Goal: Task Accomplishment & Management: Complete application form

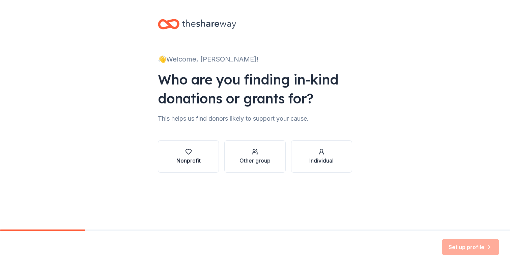
click at [186, 154] on icon "button" at bounding box center [188, 151] width 7 height 7
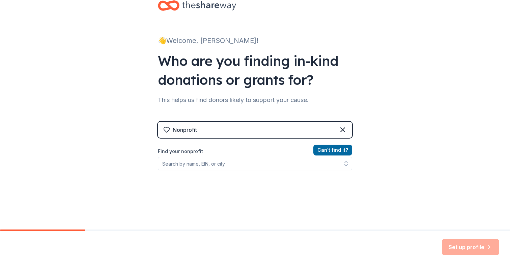
scroll to position [20, 0]
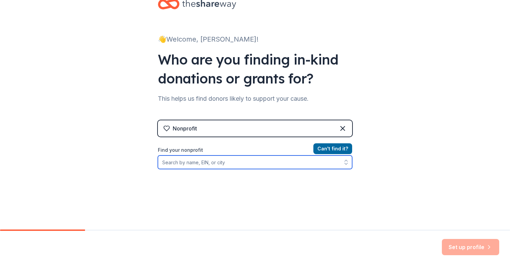
click at [214, 164] on input "Find your nonprofit" at bounding box center [255, 161] width 194 height 13
type input "north america telugu society"
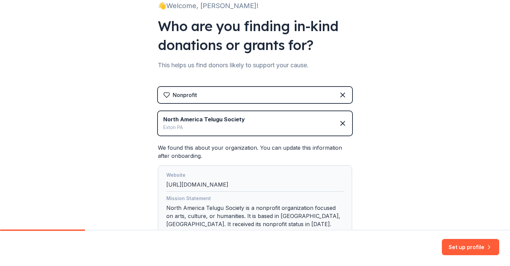
scroll to position [106, 0]
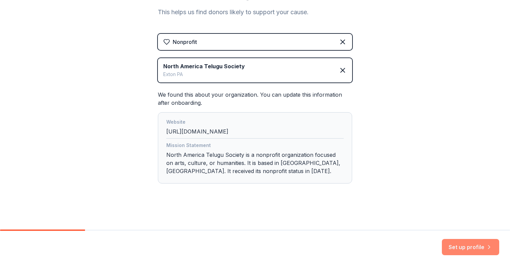
click at [458, 243] on button "Set up profile" at bounding box center [470, 247] width 57 height 16
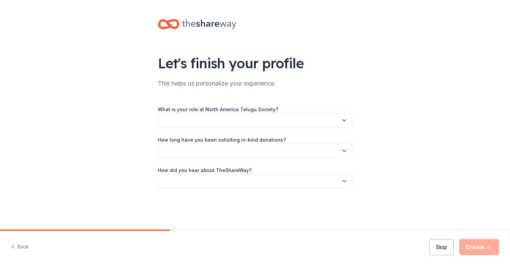
click at [323, 120] on button "button" at bounding box center [255, 120] width 194 height 14
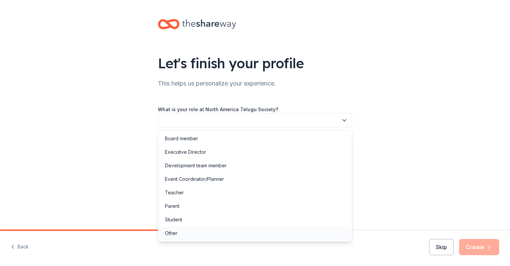
click at [280, 232] on div "Other" at bounding box center [255, 232] width 191 height 13
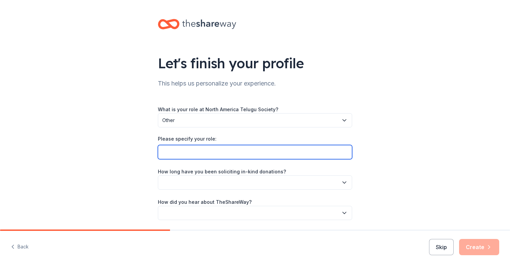
click at [240, 151] on input "Please specify your role:" at bounding box center [255, 152] width 194 height 14
type input "E"
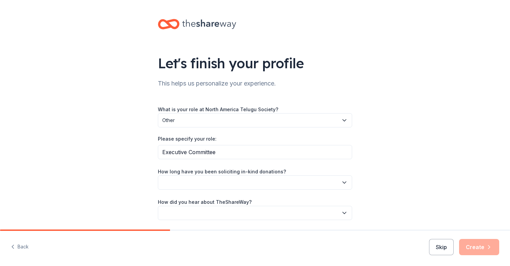
click at [253, 119] on span "Other" at bounding box center [250, 120] width 176 height 8
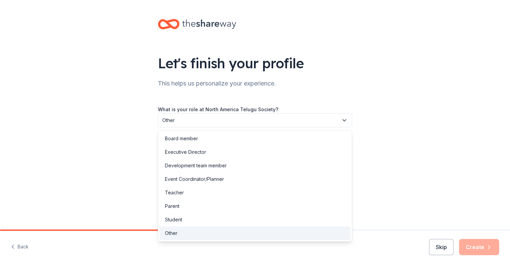
click at [292, 97] on div "What is your role at North America Telugu Society? Other Please specify your ro…" at bounding box center [255, 157] width 194 height 126
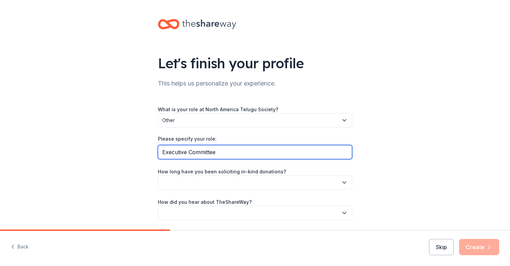
click at [246, 150] on input "Executive Committee" at bounding box center [255, 152] width 194 height 14
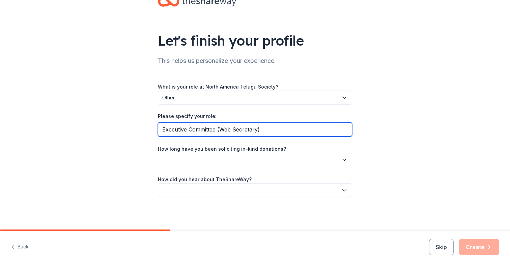
type input "Executive Committee (Web Secretary)"
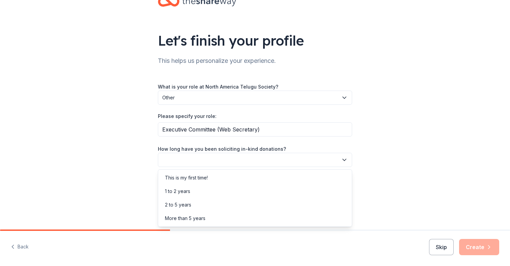
click at [177, 162] on button "button" at bounding box center [255, 160] width 194 height 14
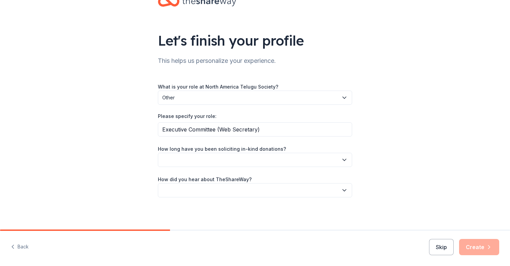
click at [177, 162] on button "button" at bounding box center [255, 160] width 194 height 14
drag, startPoint x: 284, startPoint y: 146, endPoint x: 201, endPoint y: 142, distance: 83.1
click at [201, 142] on div "What is your role at North America Telugu Society? Other Please specify your ro…" at bounding box center [255, 139] width 194 height 115
copy label "How long have you been soliciting in-kind donations?"
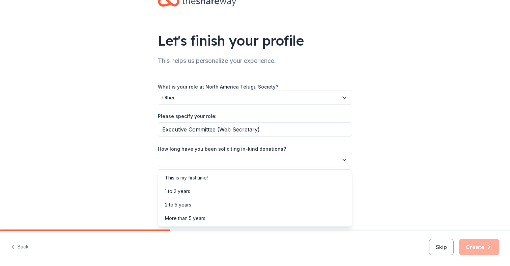
click at [263, 163] on button "button" at bounding box center [255, 160] width 194 height 14
click at [249, 217] on div "More than 5 years" at bounding box center [255, 217] width 191 height 13
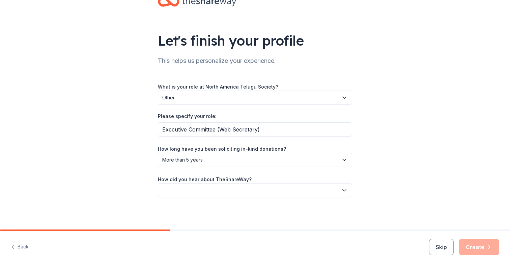
click at [171, 186] on button "button" at bounding box center [255, 190] width 194 height 14
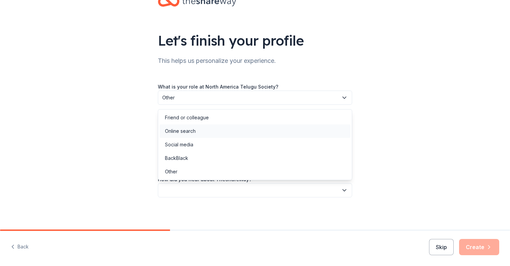
click at [190, 131] on div "Online search" at bounding box center [180, 131] width 31 height 8
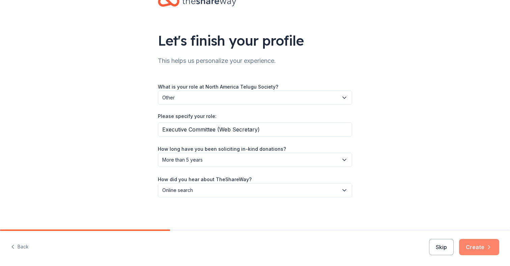
click at [479, 248] on button "Create" at bounding box center [479, 247] width 40 height 16
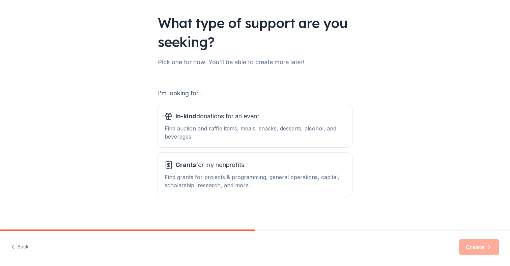
scroll to position [43, 0]
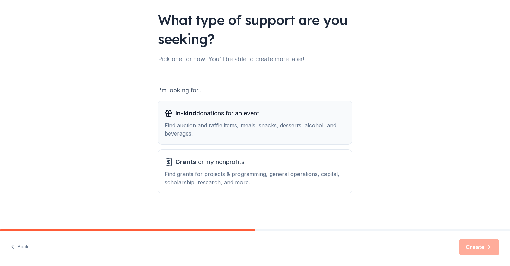
click at [286, 123] on div "Find auction and raffle items, meals, snacks, desserts, alcohol, and beverages." at bounding box center [255, 129] width 181 height 16
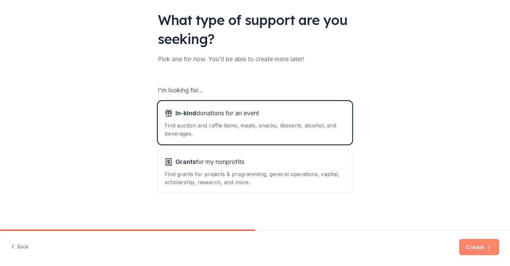
click at [474, 246] on button "Create" at bounding box center [479, 247] width 40 height 16
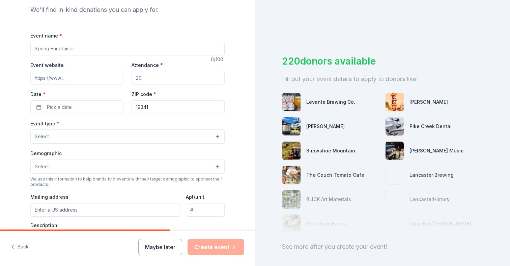
scroll to position [74, 0]
click at [150, 77] on input "Attendance *" at bounding box center [178, 76] width 93 height 13
drag, startPoint x: 154, startPoint y: 77, endPoint x: 127, endPoint y: 76, distance: 26.7
click at [129, 76] on div "Event website Attendance * Date * Pick a date ZIP code * 19341" at bounding box center [127, 86] width 194 height 53
type input "2"
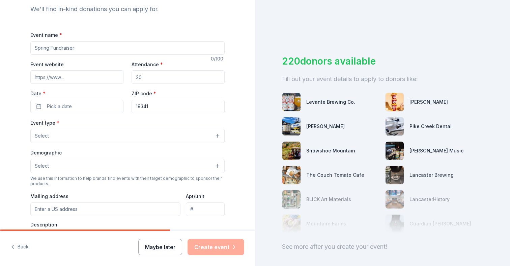
click at [158, 249] on button "Maybe later" at bounding box center [160, 247] width 44 height 16
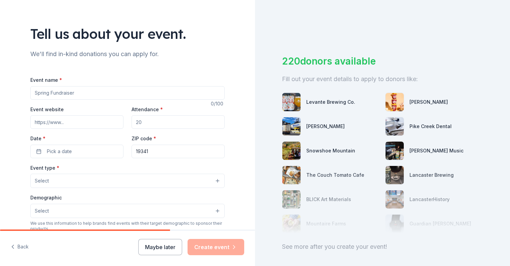
scroll to position [40, 0]
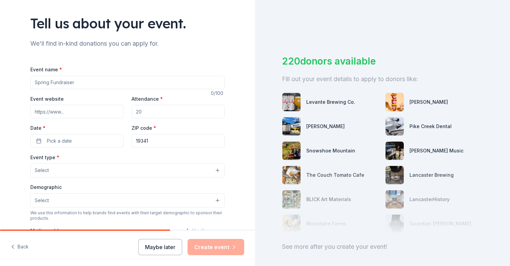
click at [109, 82] on input "Event name *" at bounding box center [127, 82] width 194 height 13
type input "NATS PITTSBURGH CHAPTER FIRST ANNIVERSARY"
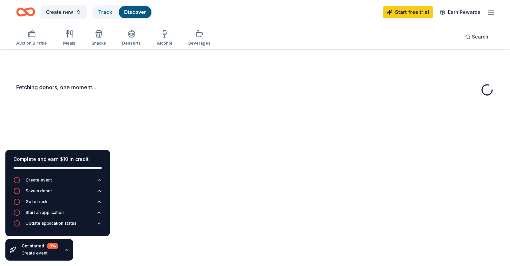
click at [75, 110] on div "Fetching donors, one moment..." at bounding box center [255, 182] width 510 height 266
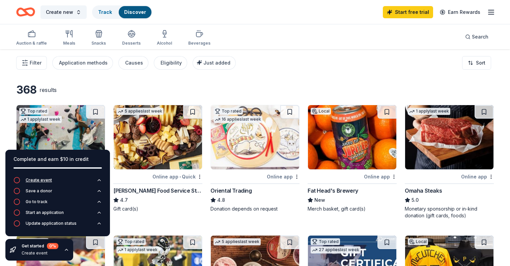
click at [49, 181] on div "Create event" at bounding box center [39, 179] width 26 height 5
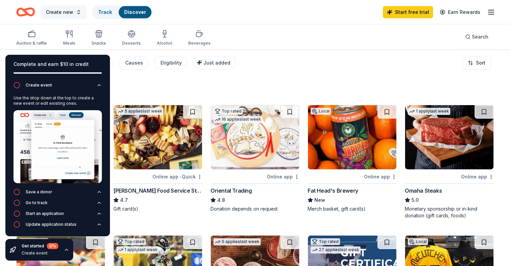
click at [71, 9] on span "Create new" at bounding box center [59, 12] width 27 height 8
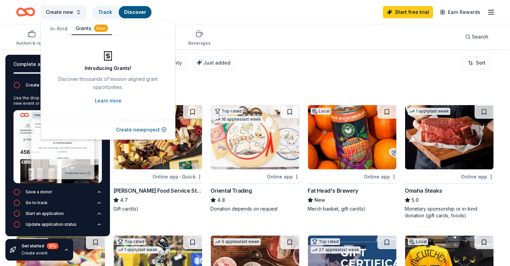
click at [61, 30] on button "In-Kind" at bounding box center [58, 29] width 25 height 12
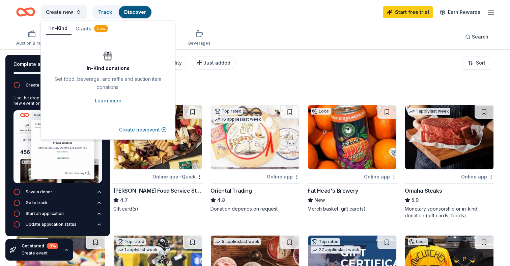
click at [137, 131] on button "Create new event" at bounding box center [143, 130] width 48 height 8
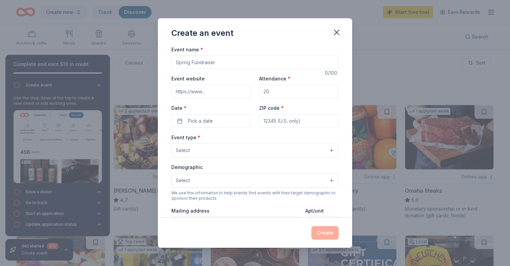
click at [219, 91] on input "Event website" at bounding box center [211, 91] width 80 height 13
click at [227, 62] on input "Event name *" at bounding box center [254, 61] width 167 height 13
type input "n"
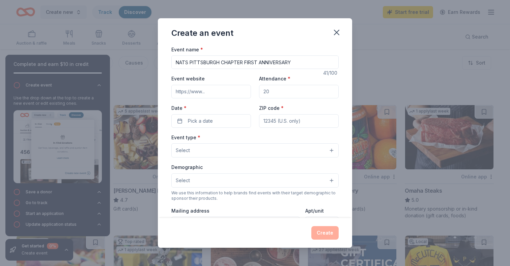
type input "NATS PITTSBURGH CHAPTER FIRST ANNIVERSARY"
click at [286, 96] on input "Attendance *" at bounding box center [299, 91] width 80 height 13
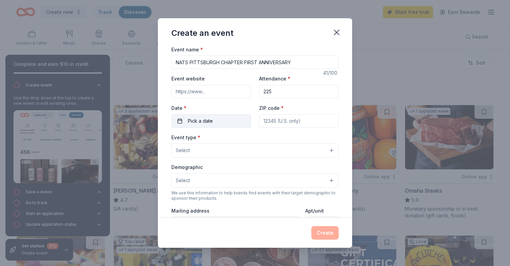
type input "225"
click at [229, 121] on button "Pick a date" at bounding box center [211, 120] width 80 height 13
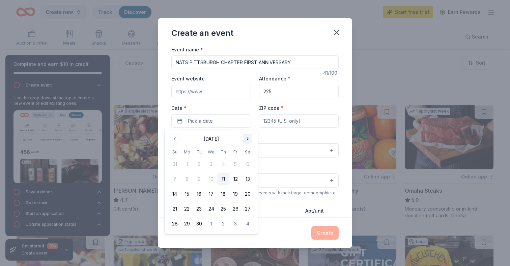
click at [248, 137] on button "Go to next month" at bounding box center [247, 138] width 9 height 9
click at [247, 179] on button "11" at bounding box center [248, 179] width 12 height 12
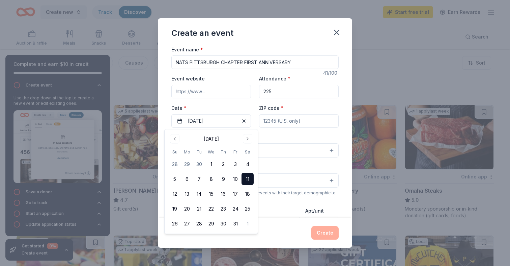
click at [281, 139] on div "Event type * Select" at bounding box center [254, 145] width 167 height 25
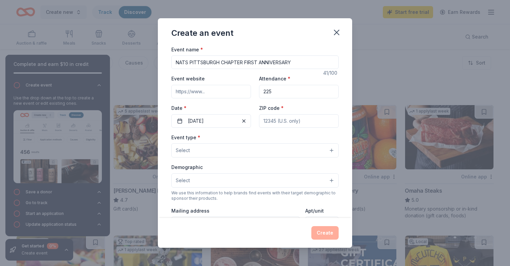
click at [288, 123] on input "ZIP code *" at bounding box center [299, 120] width 80 height 13
type input "16046"
click at [256, 151] on button "Select" at bounding box center [254, 150] width 167 height 14
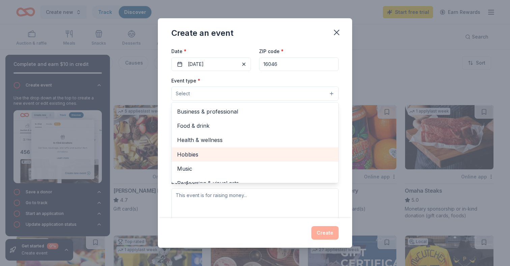
scroll to position [23, 0]
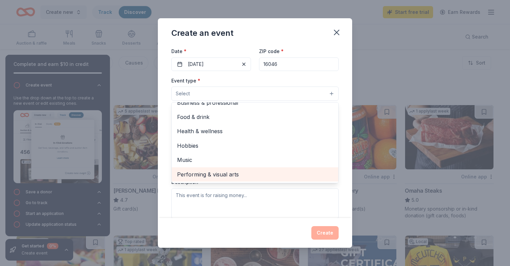
click at [255, 168] on div "Performing & visual arts" at bounding box center [255, 174] width 167 height 14
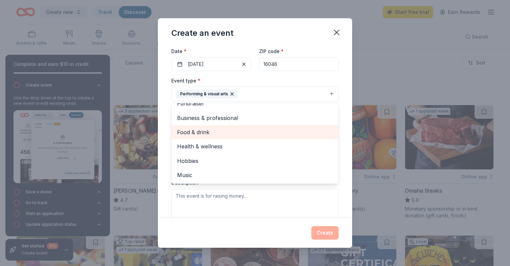
scroll to position [0, 0]
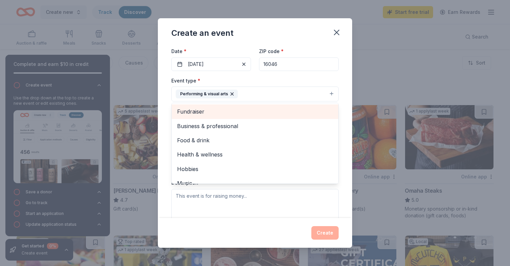
click at [236, 112] on span "Fundraiser" at bounding box center [255, 111] width 156 height 9
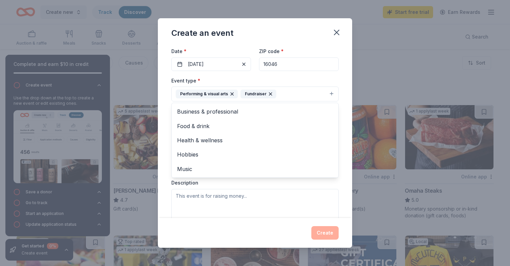
click at [239, 186] on div "Event type * Performing & visual arts Fundraiser Business & professional Food &…" at bounding box center [254, 147] width 167 height 143
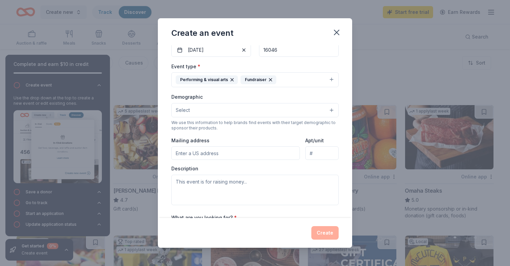
scroll to position [62, 0]
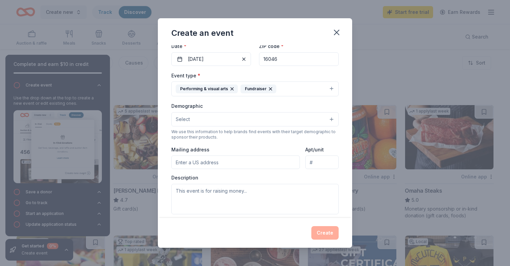
click at [246, 124] on button "Select" at bounding box center [254, 119] width 167 height 14
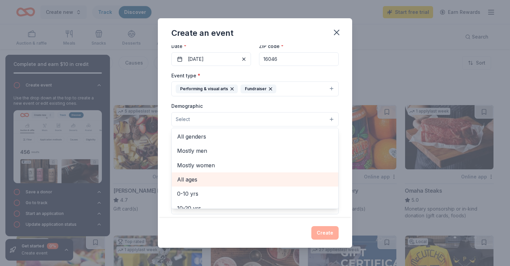
click at [240, 175] on span "All ages" at bounding box center [255, 179] width 156 height 9
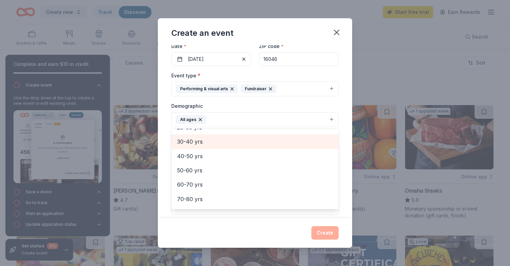
scroll to position [94, 0]
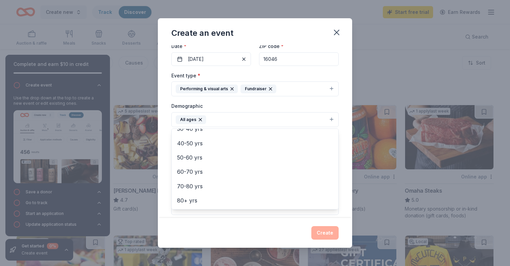
click at [266, 103] on div "Demographic All ages All genders Mostly men Mostly women 0-10 yrs 10-20 yrs 20-…" at bounding box center [254, 114] width 167 height 25
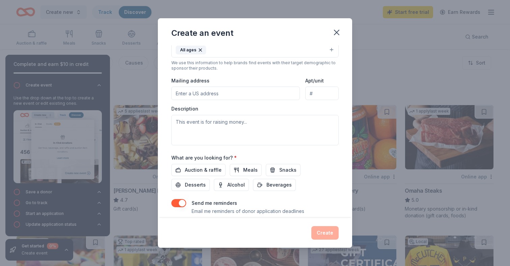
scroll to position [134, 0]
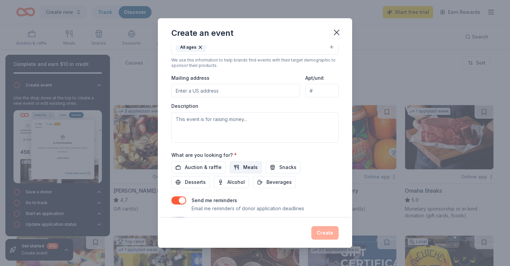
click at [247, 164] on span "Meals" at bounding box center [250, 167] width 15 height 8
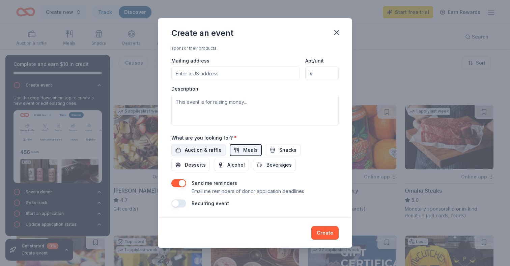
click at [199, 153] on span "Auction & raffle" at bounding box center [203, 150] width 37 height 8
click at [279, 148] on span "Snacks" at bounding box center [287, 150] width 17 height 8
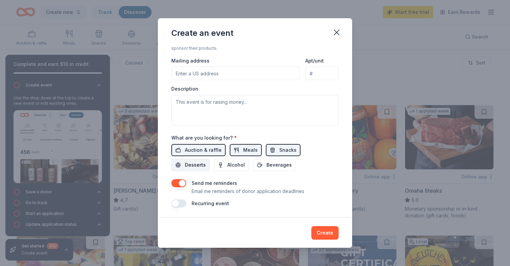
click at [210, 159] on button "Desserts" at bounding box center [190, 165] width 38 height 12
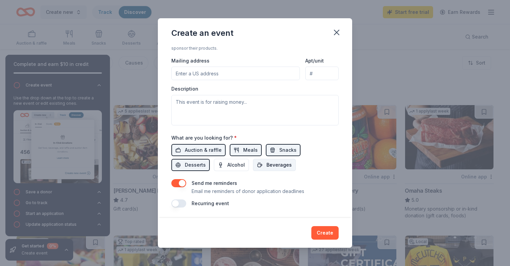
click at [267, 165] on span "Beverages" at bounding box center [279, 165] width 25 height 8
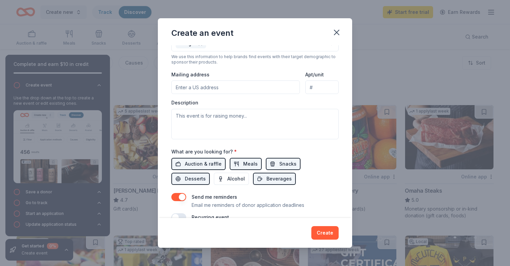
scroll to position [141, 0]
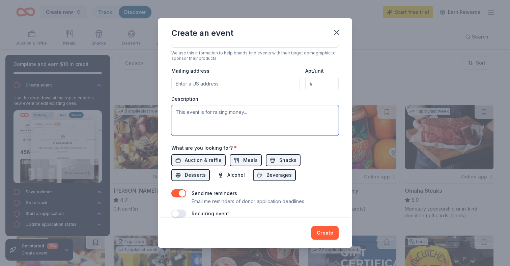
click at [254, 118] on textarea at bounding box center [254, 120] width 167 height 30
paste textarea "We’re celebrating one year of community-building, cultural exchange, and shared…"
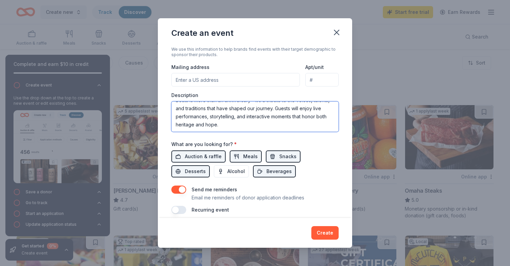
scroll to position [36, 0]
paste textarea "This celebration also marks the launch of our community impact fund, supporting…"
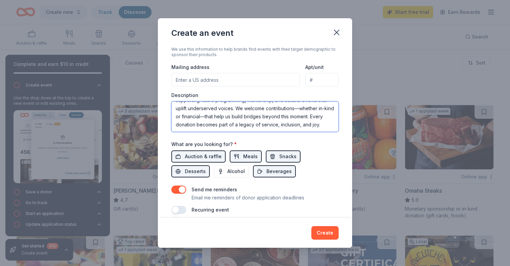
scroll to position [151, 0]
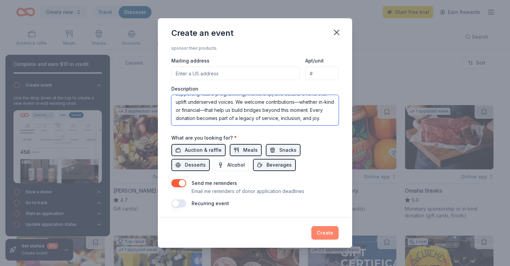
type textarea "We’re celebrating one year of community-building, cultural exchange, and shared…"
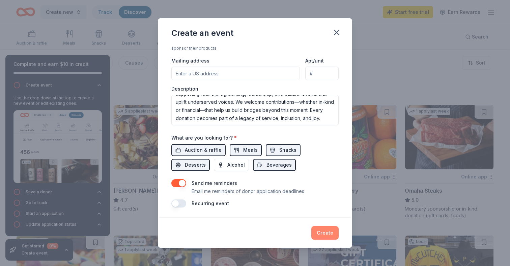
click at [318, 233] on button "Create" at bounding box center [324, 232] width 27 height 13
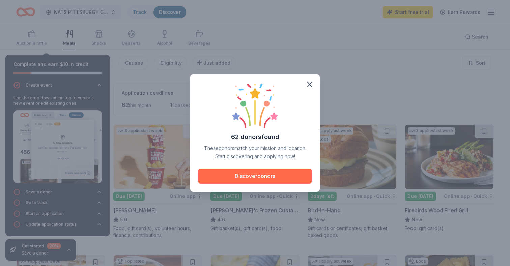
click at [262, 177] on button "Discover donors" at bounding box center [254, 175] width 113 height 15
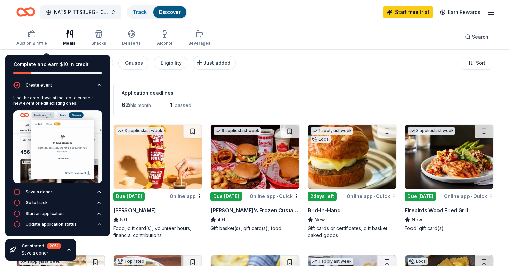
click at [172, 93] on div "Application deadlines" at bounding box center [209, 93] width 174 height 8
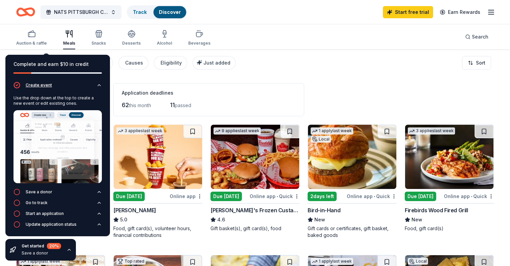
click at [100, 87] on icon "button" at bounding box center [99, 84] width 5 height 5
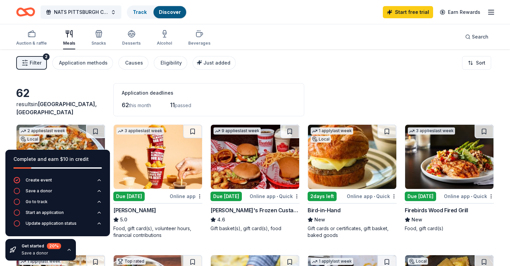
click at [66, 248] on icon "button" at bounding box center [68, 249] width 5 height 5
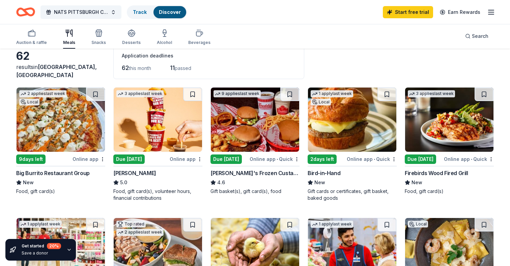
scroll to position [40, 0]
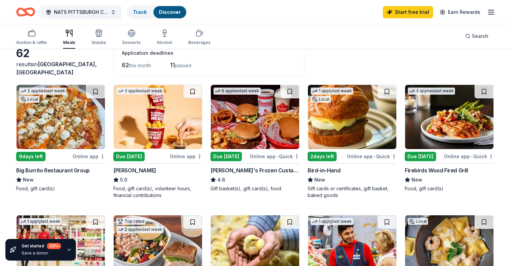
click at [72, 172] on div "Big Burrito Restaurant Group" at bounding box center [53, 170] width 74 height 8
click at [154, 117] on img at bounding box center [158, 117] width 88 height 64
click at [492, 11] on icon "button" at bounding box center [491, 12] width 8 height 8
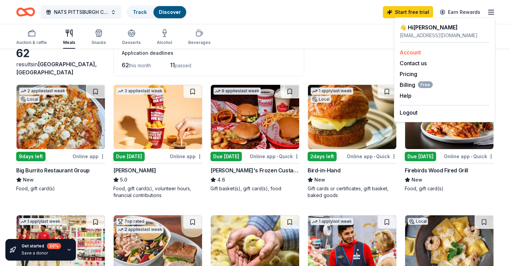
click at [412, 52] on link "Account" at bounding box center [410, 52] width 21 height 7
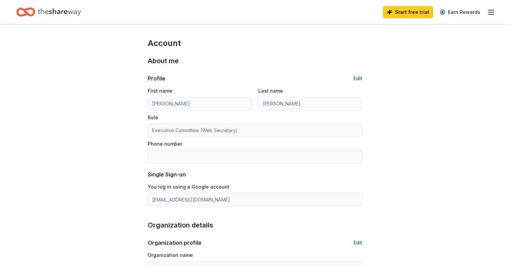
click at [50, 12] on icon "Home" at bounding box center [59, 12] width 43 height 14
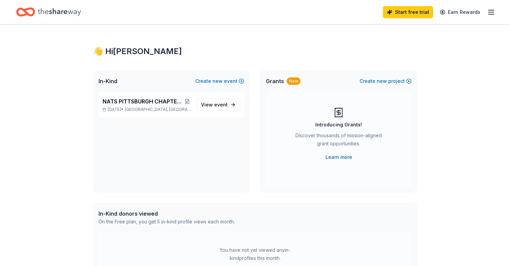
click at [62, 15] on icon "Home" at bounding box center [59, 12] width 43 height 14
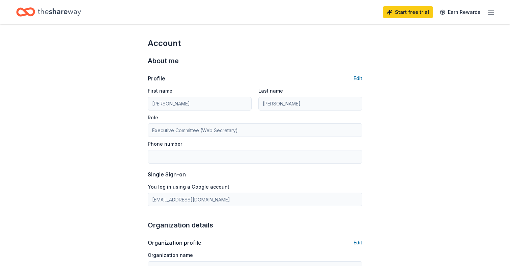
scroll to position [40, 0]
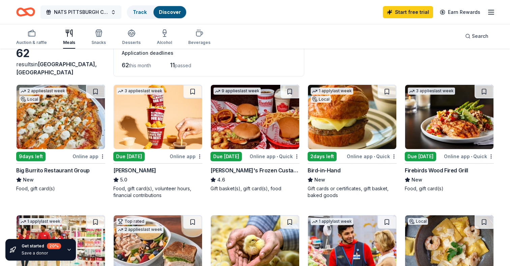
click at [100, 9] on span "NATS PITTSBURGH CHAPTER FIRST ANNIVERSARY" at bounding box center [81, 12] width 54 height 8
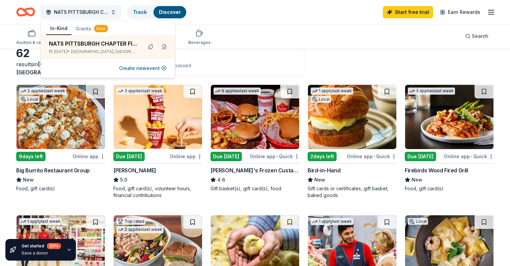
click at [236, 15] on div "NATS PITTSBURGH CHAPTER FIRST ANNIVERSARY Track Discover Start free trial Earn …" at bounding box center [255, 12] width 478 height 16
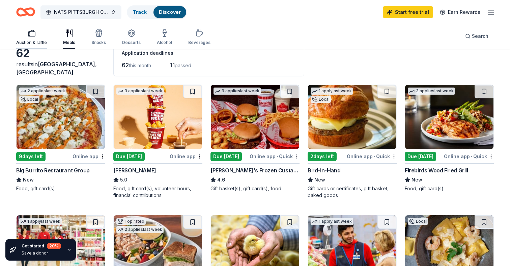
click at [36, 40] on div "Auction & raffle" at bounding box center [31, 42] width 31 height 5
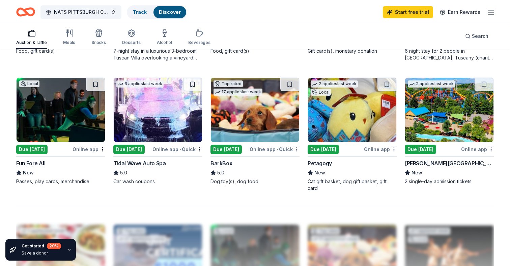
scroll to position [432, 0]
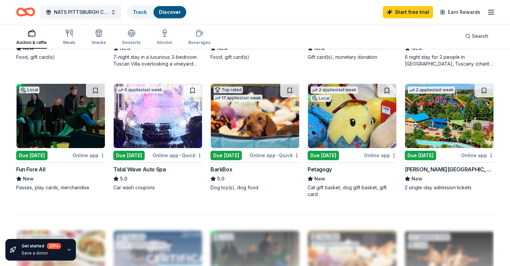
click at [343, 118] on img at bounding box center [352, 116] width 88 height 64
click at [79, 14] on span "NATS PITTSBURGH CHAPTER FIRST ANNIVERSARY" at bounding box center [81, 12] width 54 height 8
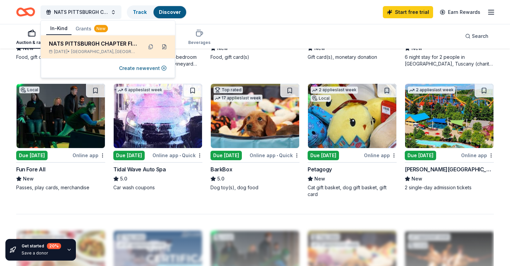
click at [165, 47] on button at bounding box center [164, 47] width 11 height 11
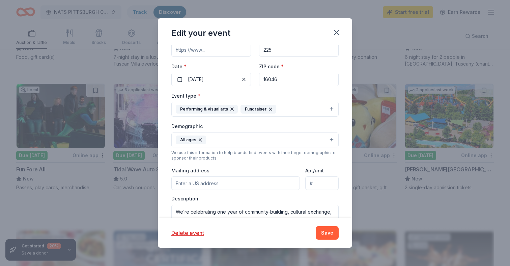
scroll to position [85, 0]
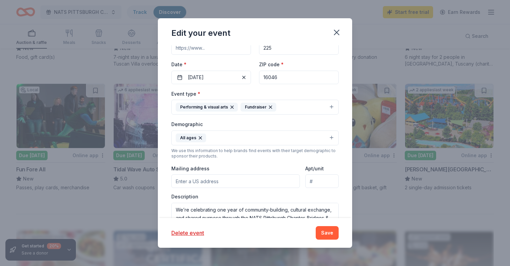
click at [332, 106] on button "Performing & visual arts Fundraiser" at bounding box center [254, 107] width 167 height 15
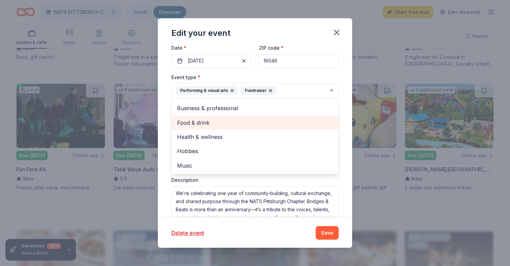
scroll to position [104, 0]
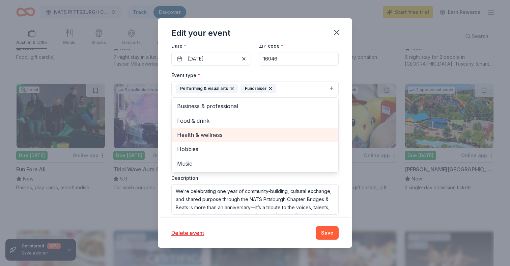
click at [265, 134] on span "Health & wellness" at bounding box center [255, 134] width 156 height 9
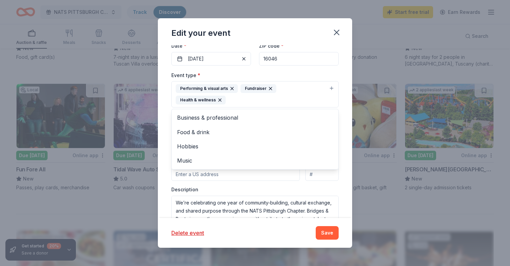
click at [255, 177] on div "Event type * Performing & visual arts Fundraiser Health & wellness Business & p…" at bounding box center [254, 148] width 167 height 155
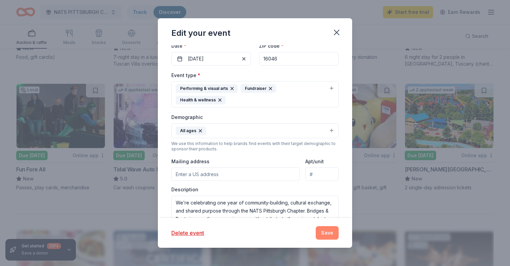
click at [324, 235] on button "Save" at bounding box center [327, 232] width 23 height 13
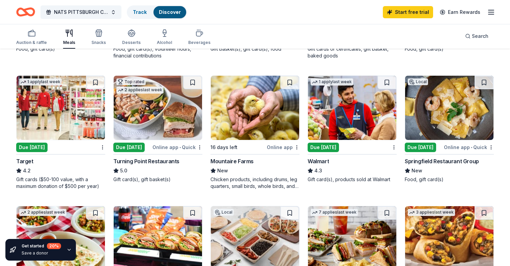
scroll to position [181, 0]
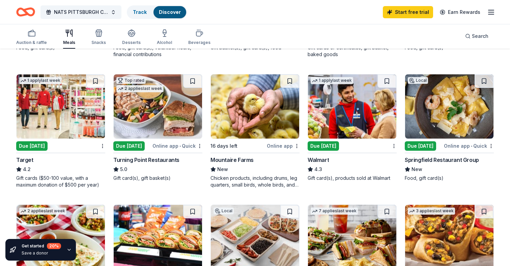
click at [44, 112] on img at bounding box center [61, 106] width 88 height 64
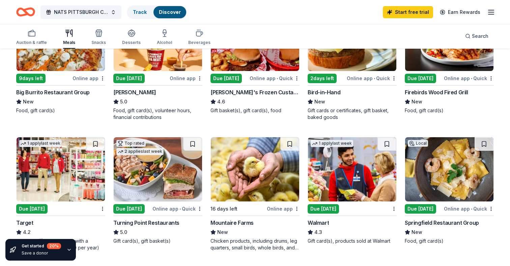
scroll to position [0, 0]
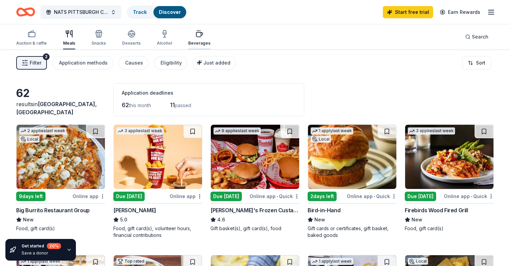
click at [195, 38] on div "Beverages" at bounding box center [199, 38] width 22 height 16
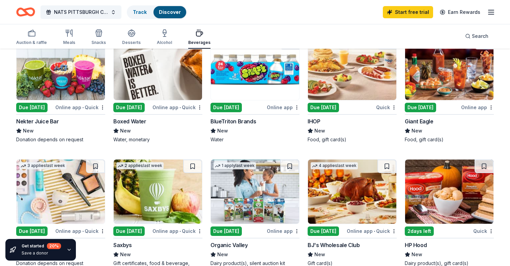
scroll to position [351, 0]
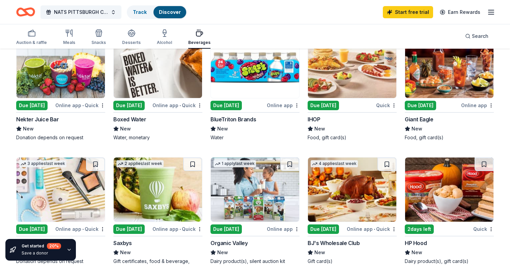
click at [159, 81] on img at bounding box center [158, 66] width 88 height 64
click at [243, 121] on div "BlueTriton Brands" at bounding box center [234, 119] width 46 height 8
click at [334, 69] on img at bounding box center [352, 66] width 88 height 64
click at [336, 79] on img at bounding box center [352, 66] width 88 height 64
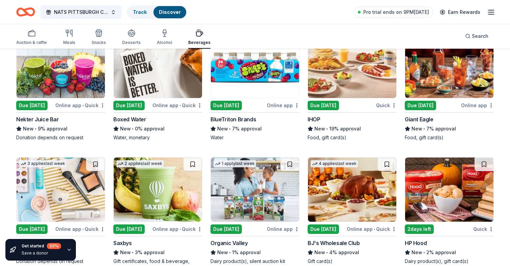
click at [231, 104] on div "Due [DATE]" at bounding box center [226, 105] width 31 height 9
click at [441, 67] on img at bounding box center [449, 66] width 88 height 64
click at [427, 72] on img at bounding box center [449, 66] width 88 height 64
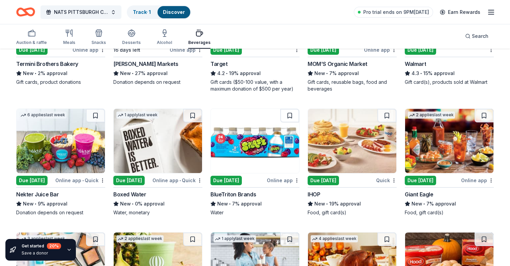
scroll to position [275, 0]
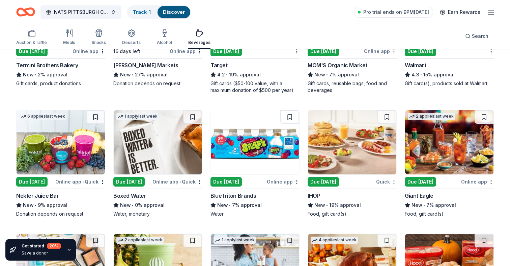
click at [70, 155] on img at bounding box center [61, 142] width 88 height 64
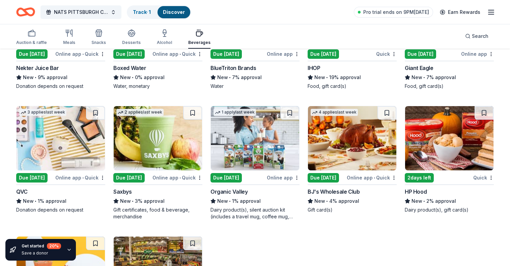
scroll to position [410, 0]
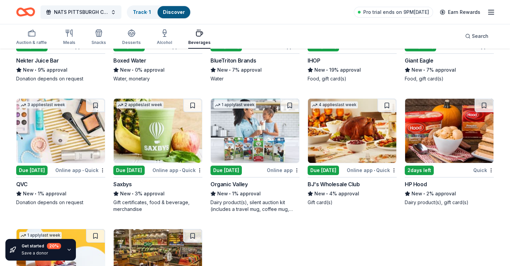
click at [161, 133] on img at bounding box center [158, 131] width 88 height 64
click at [332, 128] on img at bounding box center [352, 131] width 88 height 64
click at [173, 133] on img at bounding box center [158, 131] width 88 height 64
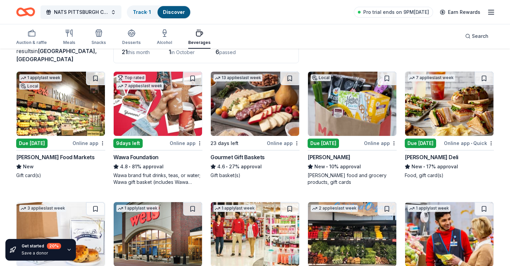
scroll to position [0, 0]
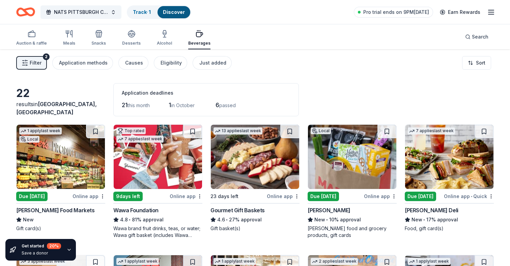
click at [39, 64] on span "Filter" at bounding box center [36, 63] width 12 height 8
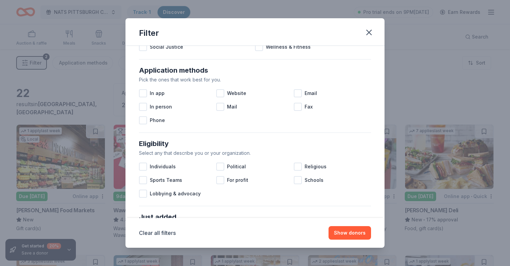
scroll to position [107, 0]
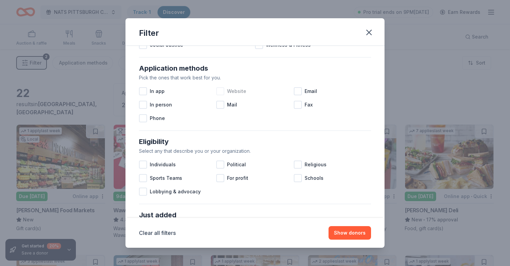
click at [221, 92] on div at bounding box center [220, 91] width 8 height 8
click at [297, 91] on div at bounding box center [298, 91] width 8 height 8
click at [297, 91] on icon at bounding box center [298, 91] width 7 height 7
click at [301, 90] on div at bounding box center [298, 91] width 8 height 8
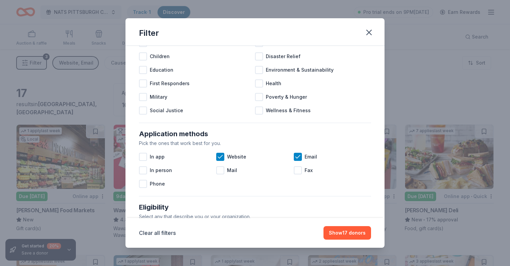
scroll to position [45, 0]
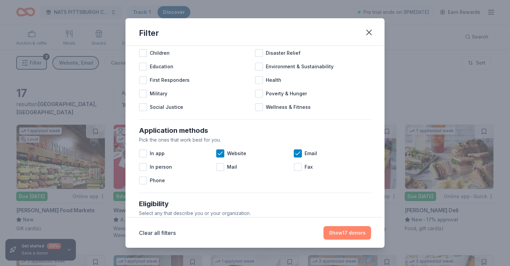
click at [350, 238] on button "Show 17 donors" at bounding box center [348, 232] width 48 height 13
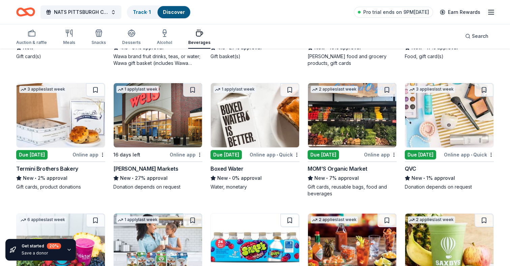
scroll to position [157, 0]
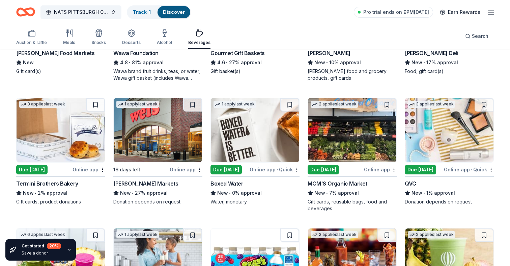
click at [52, 128] on img at bounding box center [61, 130] width 88 height 64
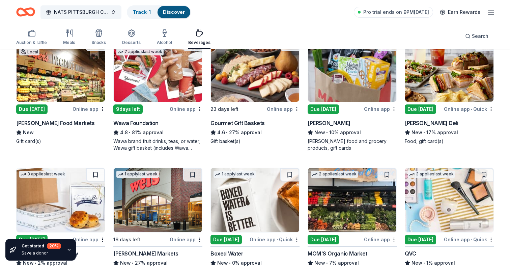
scroll to position [0, 0]
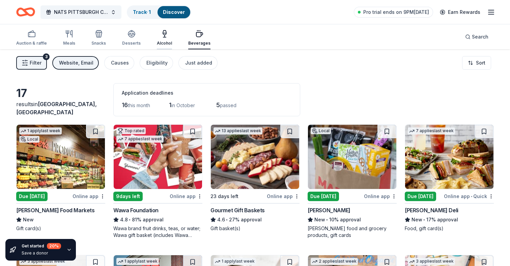
click at [160, 41] on div "Alcohol" at bounding box center [164, 42] width 15 height 5
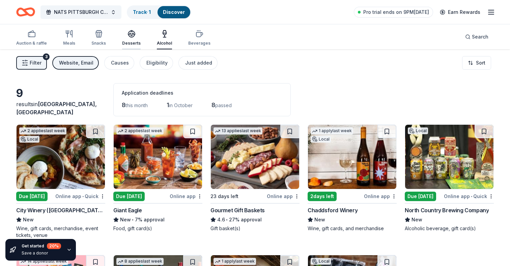
click at [128, 40] on div "Desserts" at bounding box center [131, 38] width 19 height 16
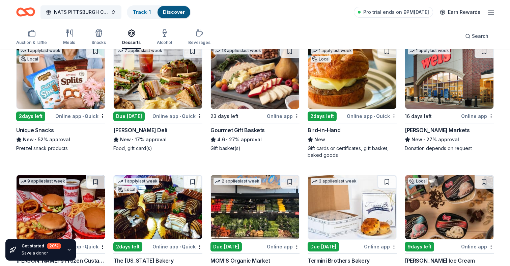
scroll to position [63, 0]
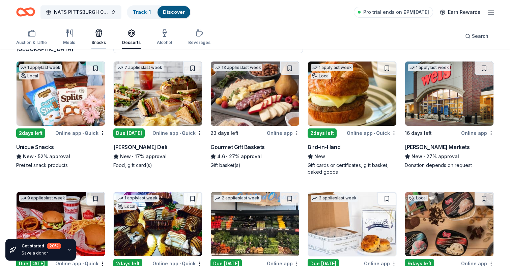
click at [99, 35] on icon "button" at bounding box center [99, 33] width 8 height 8
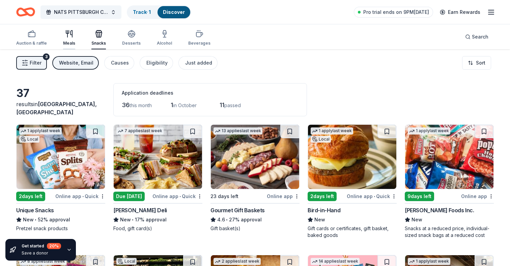
click at [70, 36] on icon "button" at bounding box center [69, 34] width 8 height 8
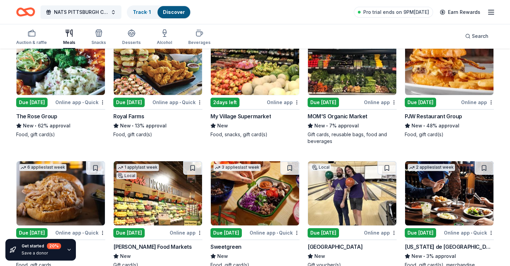
scroll to position [621, 0]
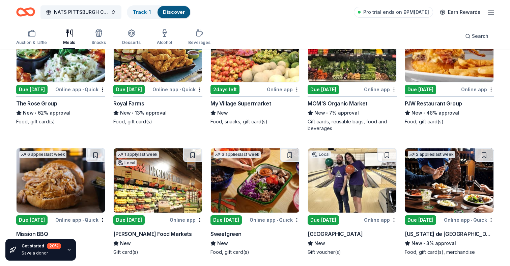
click at [329, 166] on img at bounding box center [352, 180] width 88 height 64
click at [142, 12] on link "Track · 1" at bounding box center [142, 12] width 18 height 6
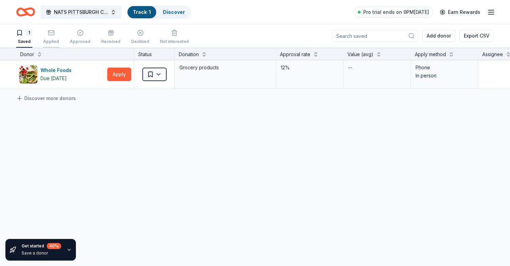
click at [56, 37] on div "Applied" at bounding box center [51, 36] width 16 height 15
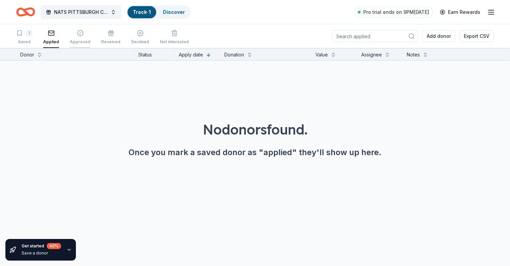
click at [80, 38] on div "Approved" at bounding box center [80, 37] width 21 height 15
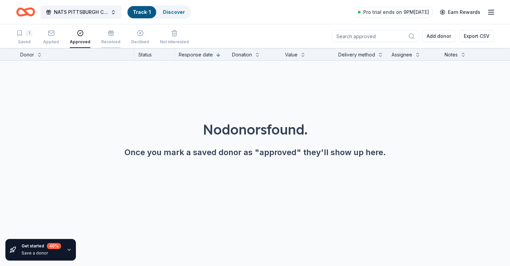
click at [101, 37] on div "Received" at bounding box center [110, 37] width 19 height 15
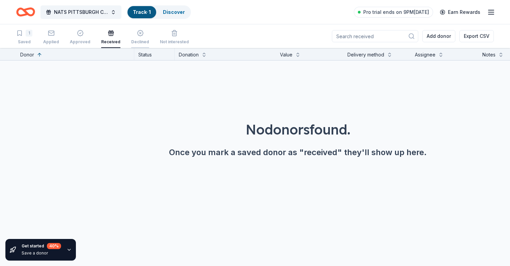
click at [134, 37] on div "Declined" at bounding box center [140, 37] width 18 height 15
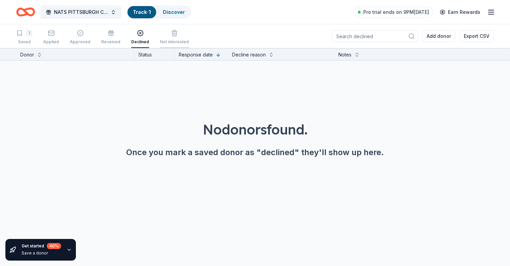
click at [161, 35] on div "button" at bounding box center [174, 33] width 29 height 7
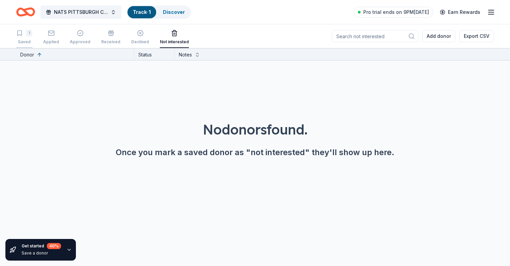
click at [29, 37] on div "1 Saved" at bounding box center [24, 37] width 16 height 15
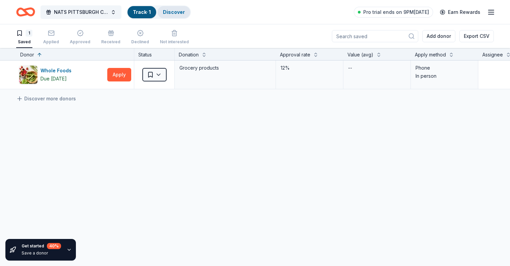
click at [173, 11] on link "Discover" at bounding box center [174, 12] width 22 height 6
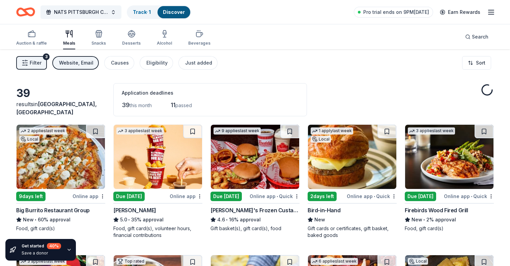
click at [66, 149] on img at bounding box center [61, 157] width 88 height 64
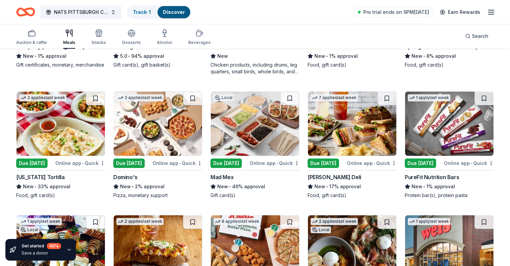
scroll to position [286, 0]
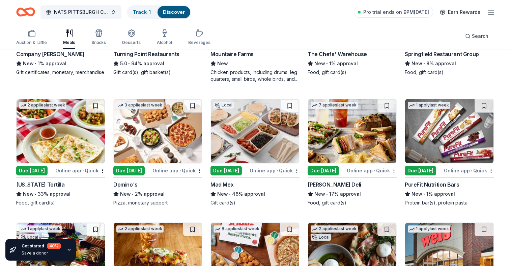
click at [141, 133] on img at bounding box center [158, 131] width 88 height 64
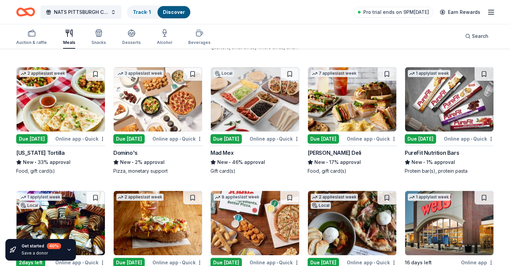
scroll to position [312, 0]
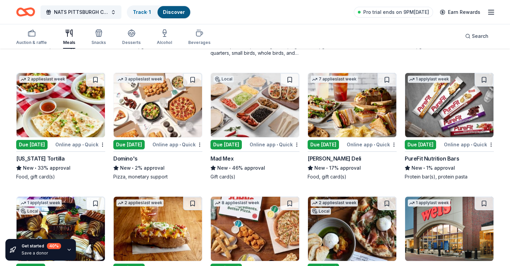
click at [242, 115] on img at bounding box center [255, 105] width 88 height 64
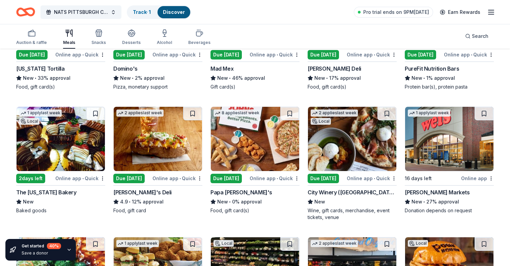
scroll to position [406, 0]
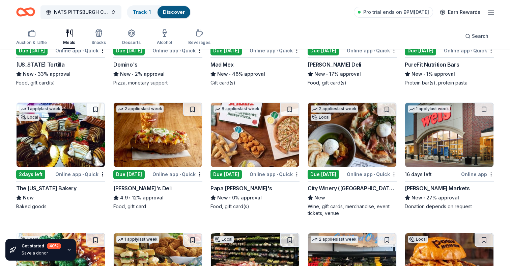
click at [259, 130] on img at bounding box center [255, 135] width 88 height 64
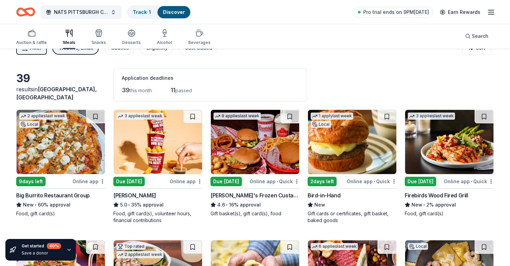
scroll to position [0, 0]
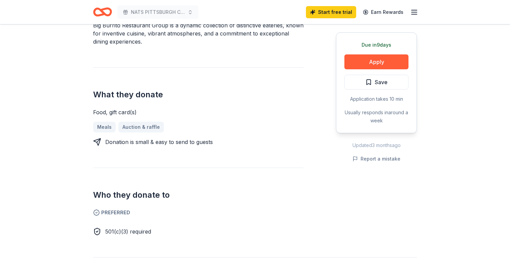
scroll to position [219, 0]
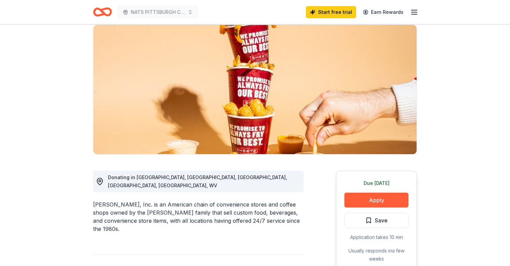
scroll to position [47, 0]
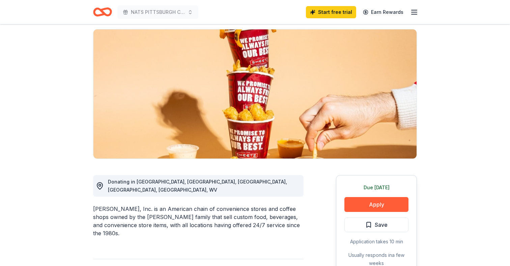
click at [414, 16] on div "Start free trial Earn Rewards" at bounding box center [362, 12] width 112 height 16
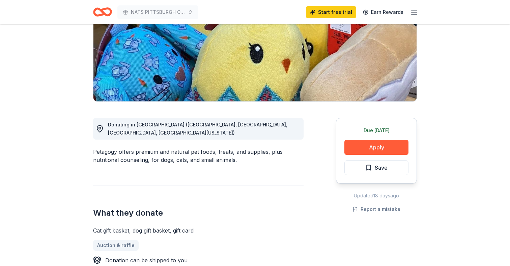
scroll to position [100, 0]
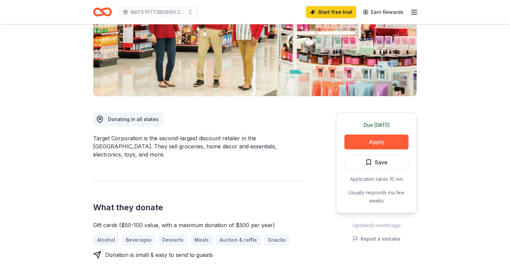
scroll to position [114, 0]
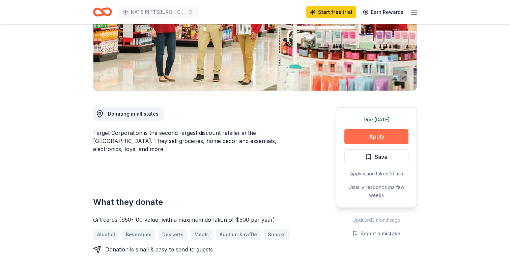
click at [362, 137] on button "Apply" at bounding box center [377, 136] width 64 height 15
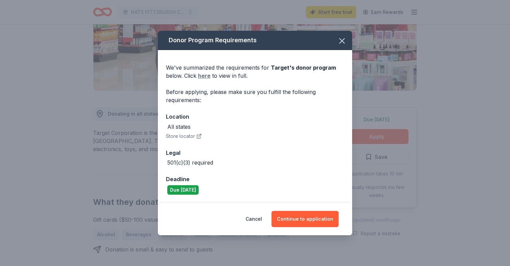
click at [202, 78] on link "here" at bounding box center [204, 76] width 12 height 8
click at [344, 42] on icon "button" at bounding box center [341, 40] width 9 height 9
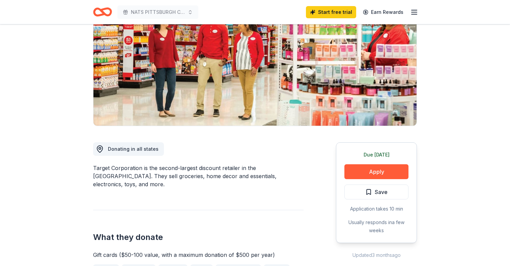
scroll to position [0, 0]
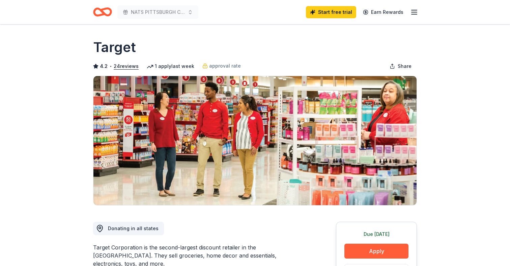
click at [412, 14] on line "button" at bounding box center [414, 14] width 5 height 0
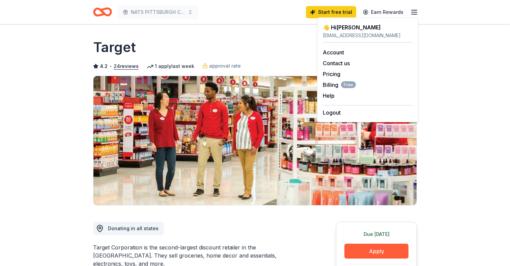
click at [182, 39] on div "Target" at bounding box center [255, 47] width 324 height 19
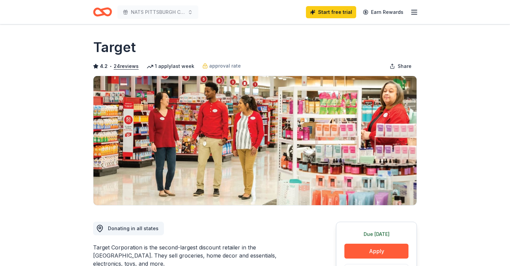
click at [103, 13] on icon "Home" at bounding box center [106, 11] width 10 height 7
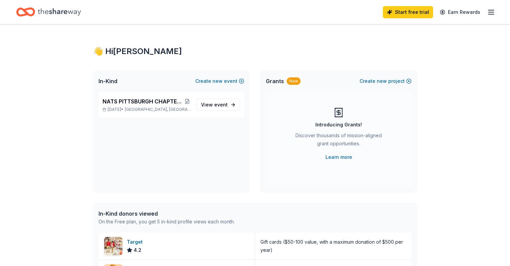
click at [64, 12] on icon "Home" at bounding box center [59, 12] width 43 height 14
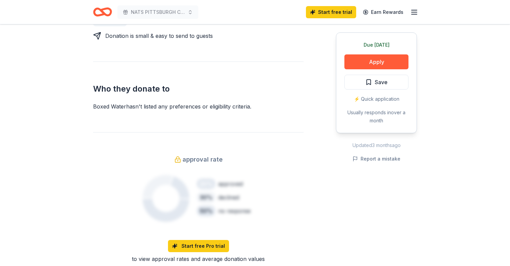
scroll to position [322, 0]
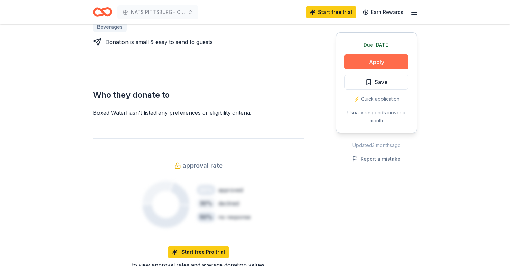
click at [358, 60] on button "Apply" at bounding box center [377, 61] width 64 height 15
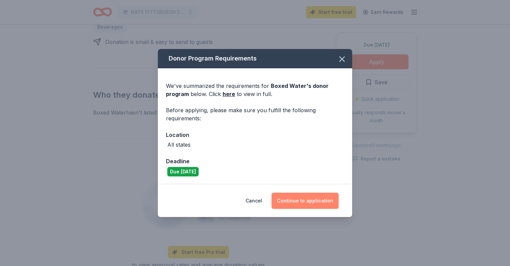
click at [292, 200] on button "Continue to application" at bounding box center [305, 200] width 67 height 16
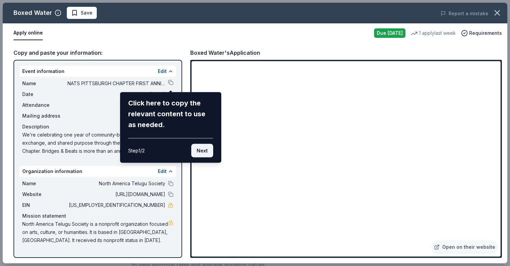
click at [206, 155] on button "Next" at bounding box center [202, 150] width 22 height 13
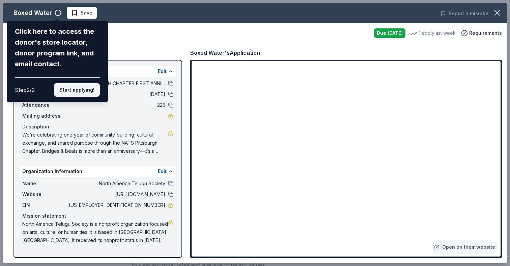
click at [72, 93] on button "Start applying!" at bounding box center [77, 89] width 46 height 13
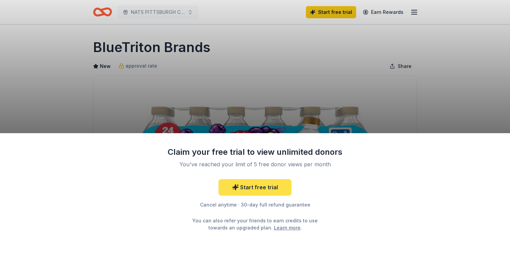
click at [269, 187] on link "Start free trial" at bounding box center [255, 187] width 73 height 16
click at [246, 189] on link "Start free trial" at bounding box center [255, 187] width 73 height 16
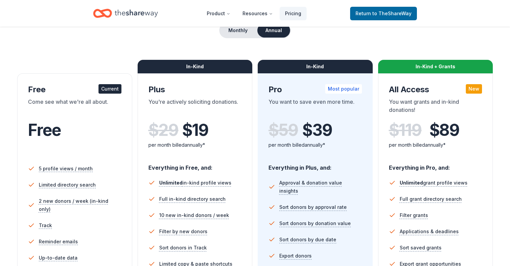
scroll to position [61, 0]
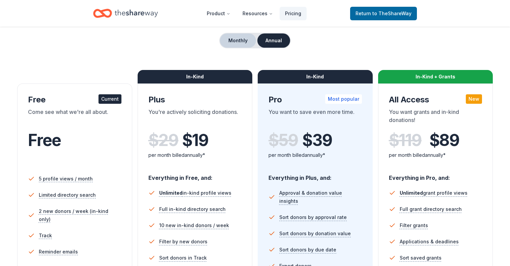
click at [241, 44] on button "Monthly" at bounding box center [238, 40] width 36 height 14
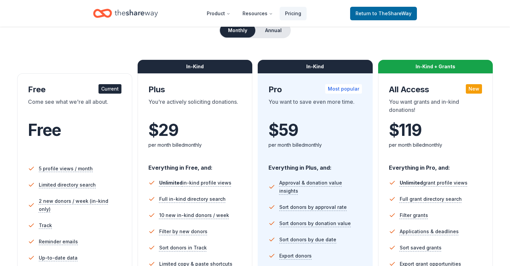
scroll to position [70, 0]
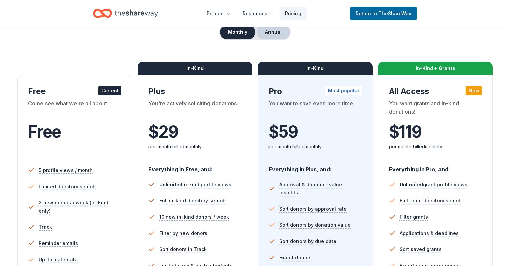
click at [279, 36] on button "Annual" at bounding box center [273, 32] width 33 height 14
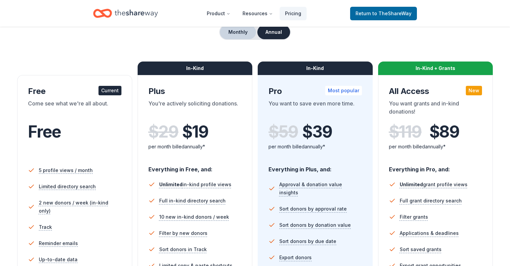
click at [244, 34] on button "Monthly" at bounding box center [238, 32] width 36 height 14
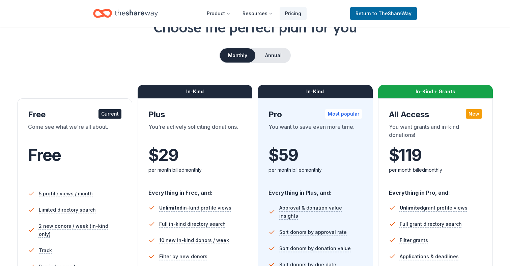
scroll to position [44, 0]
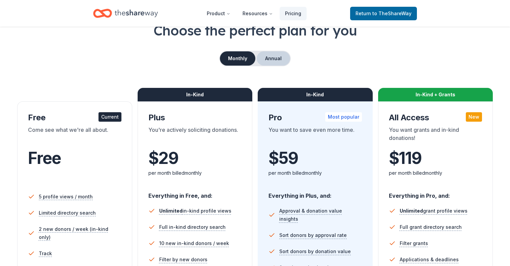
click at [268, 58] on button "Annual" at bounding box center [273, 58] width 33 height 14
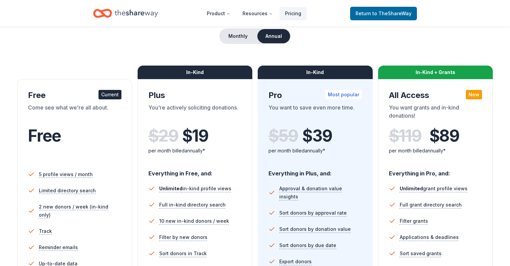
scroll to position [59, 0]
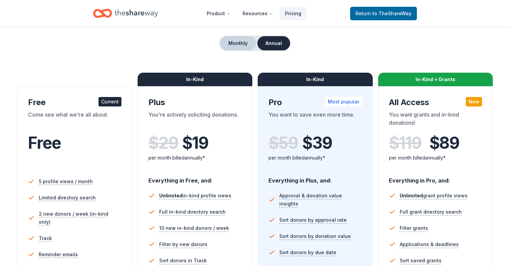
click at [241, 46] on button "Monthly" at bounding box center [238, 43] width 36 height 14
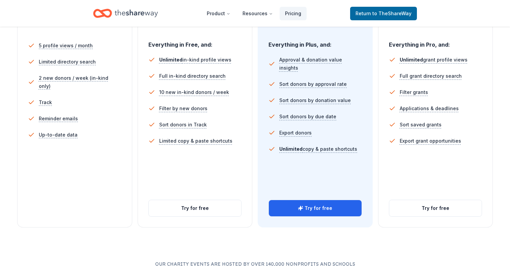
scroll to position [202, 0]
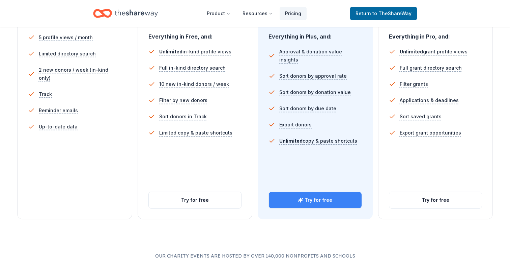
click at [305, 200] on button "Try for free" at bounding box center [315, 200] width 93 height 16
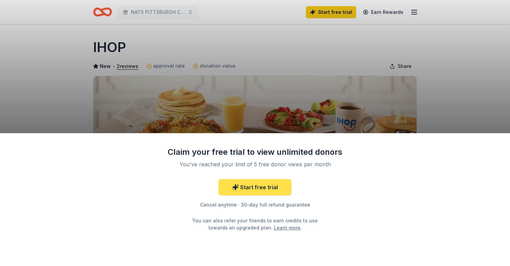
click at [236, 188] on icon at bounding box center [236, 187] width 6 height 6
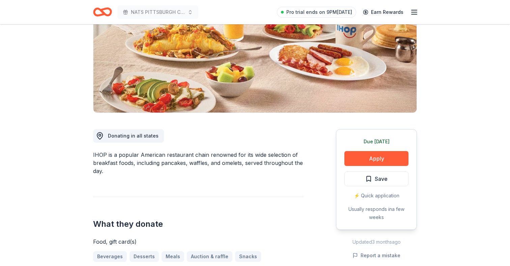
scroll to position [83, 0]
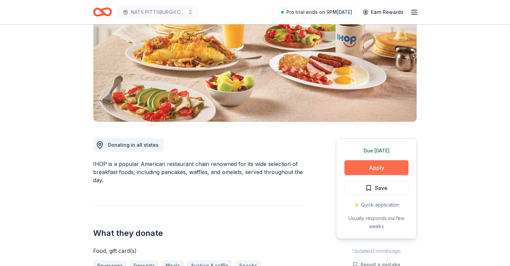
click at [369, 166] on button "Apply" at bounding box center [377, 167] width 64 height 15
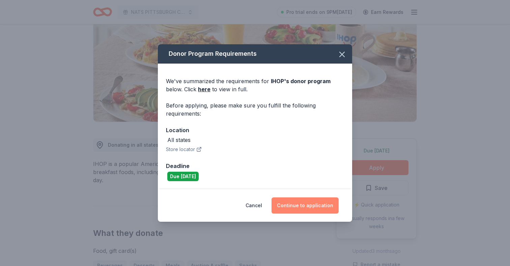
click at [290, 205] on button "Continue to application" at bounding box center [305, 205] width 67 height 16
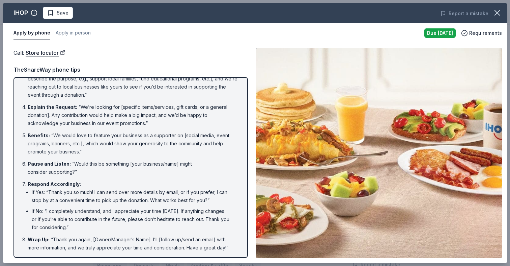
scroll to position [0, 0]
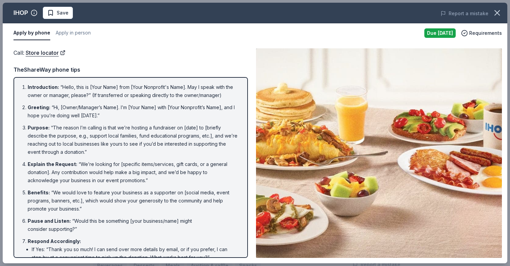
click at [117, 87] on li "Introduction : “Hello, this is [Your Name] from [Your Nonprofit's Name]. May I …" at bounding box center [133, 91] width 210 height 16
click at [109, 84] on li "Introduction : “Hello, this is [Your Name] from [Your Nonprofit's Name]. May I …" at bounding box center [133, 91] width 210 height 16
click at [109, 87] on li "Introduction : “Hello, this is [Your Name] from [Your Nonprofit's Name]. May I …" at bounding box center [133, 91] width 210 height 16
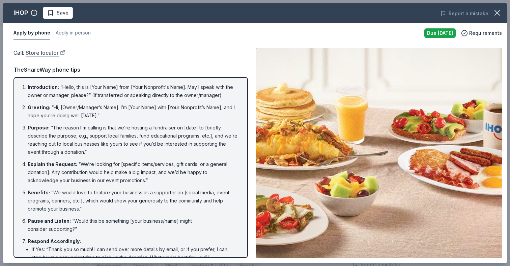
click at [52, 54] on link "Store locator" at bounding box center [46, 52] width 40 height 9
click at [81, 36] on button "Apply in person" at bounding box center [73, 33] width 35 height 14
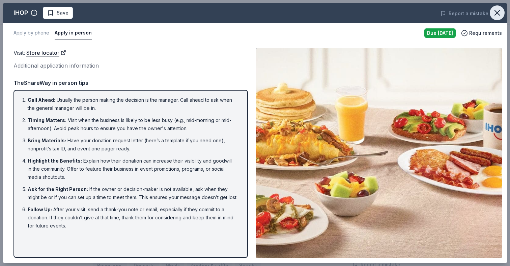
click at [495, 14] on icon "button" at bounding box center [497, 12] width 5 height 5
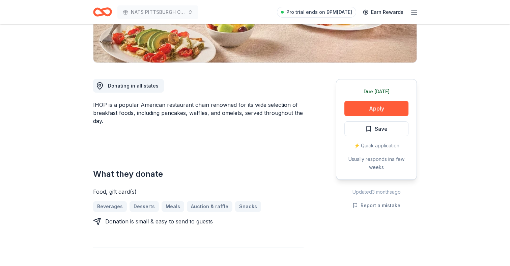
scroll to position [161, 0]
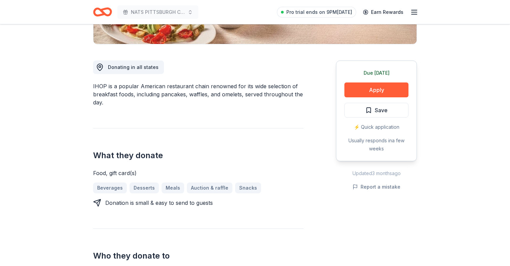
click at [383, 128] on div "⚡️ Quick application" at bounding box center [377, 127] width 64 height 8
click at [367, 88] on button "Apply" at bounding box center [377, 89] width 64 height 15
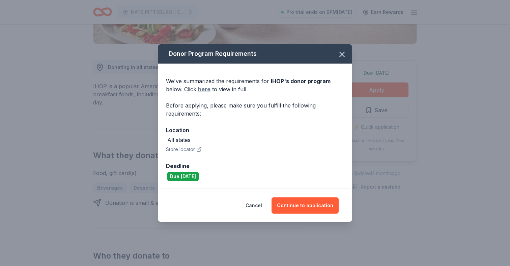
click at [207, 91] on link "here" at bounding box center [204, 89] width 12 height 8
click at [342, 54] on icon "button" at bounding box center [342, 54] width 5 height 5
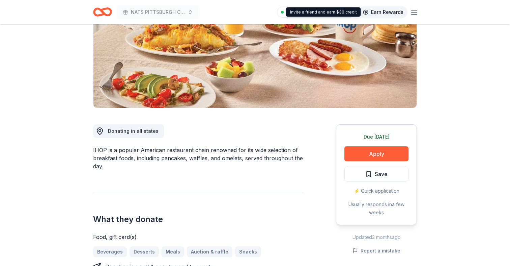
scroll to position [98, 0]
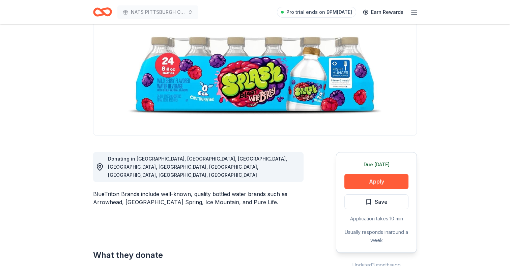
scroll to position [134, 0]
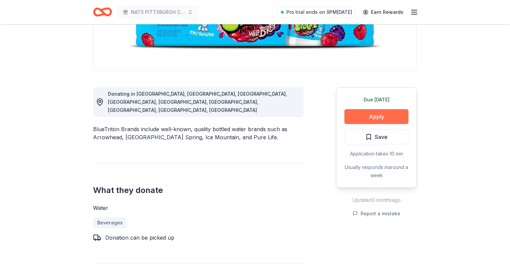
click at [363, 117] on button "Apply" at bounding box center [377, 116] width 64 height 15
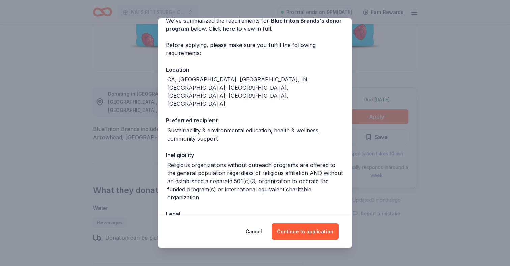
scroll to position [50, 0]
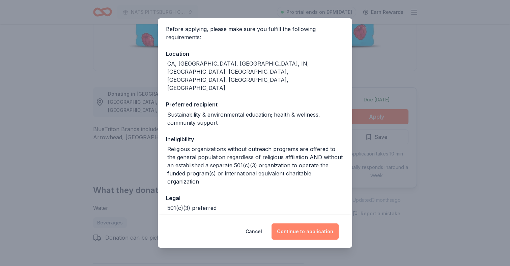
click at [281, 232] on button "Continue to application" at bounding box center [305, 231] width 67 height 16
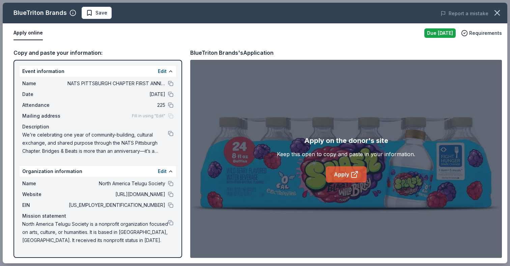
click at [341, 173] on link "Apply" at bounding box center [346, 174] width 41 height 16
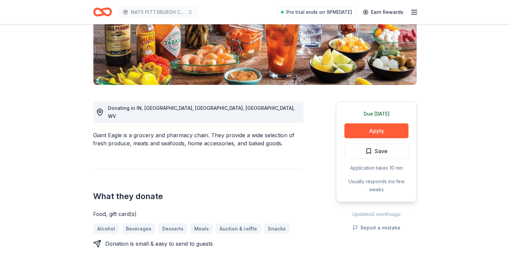
scroll to position [121, 0]
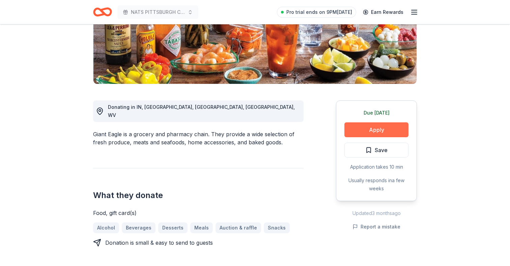
click at [363, 130] on button "Apply" at bounding box center [377, 129] width 64 height 15
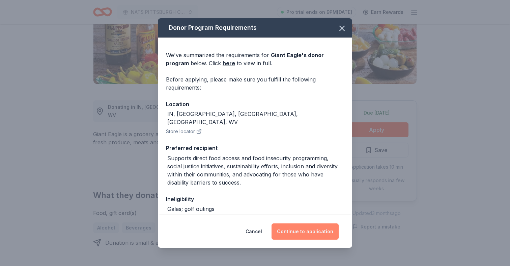
click at [296, 232] on button "Continue to application" at bounding box center [305, 231] width 67 height 16
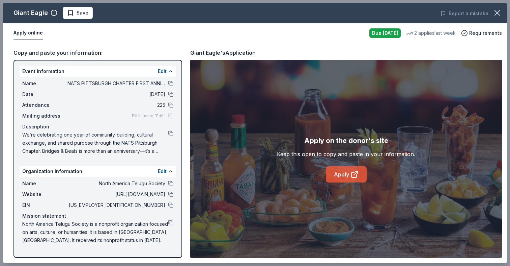
click at [344, 175] on link "Apply" at bounding box center [346, 174] width 41 height 16
click at [495, 16] on icon "button" at bounding box center [497, 12] width 9 height 9
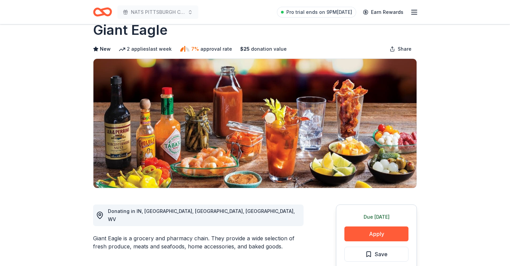
scroll to position [0, 0]
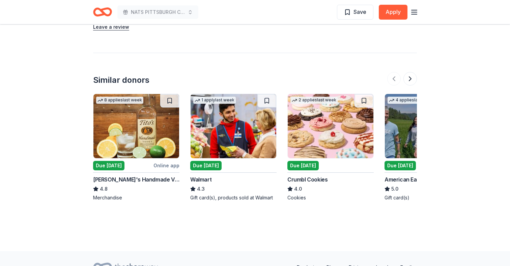
scroll to position [751, 0]
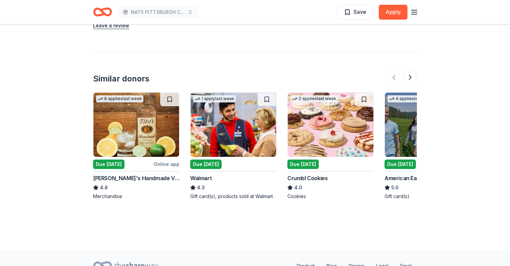
click at [335, 124] on img at bounding box center [331, 124] width 86 height 64
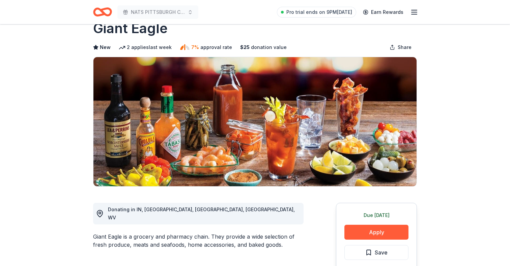
scroll to position [20, 0]
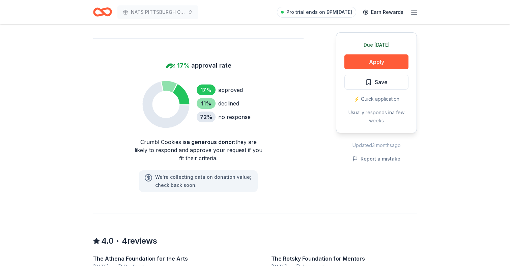
scroll to position [395, 0]
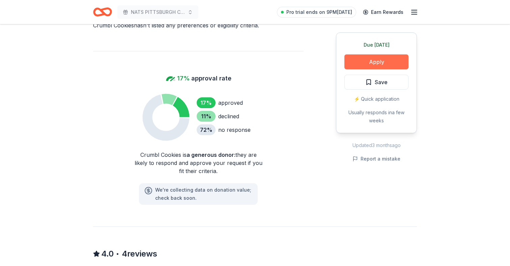
click at [377, 63] on button "Apply" at bounding box center [377, 61] width 64 height 15
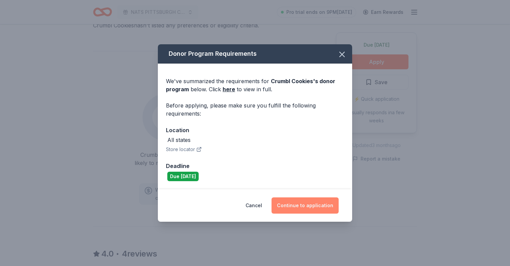
click at [307, 206] on button "Continue to application" at bounding box center [305, 205] width 67 height 16
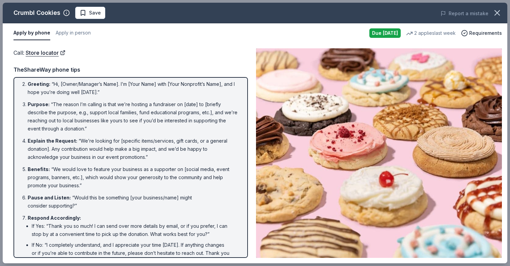
scroll to position [0, 0]
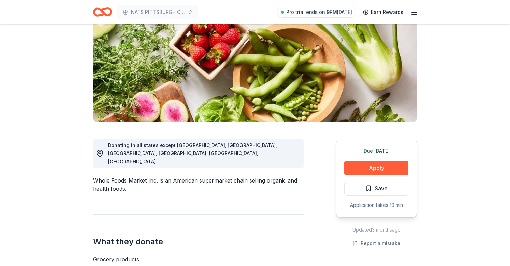
scroll to position [20, 0]
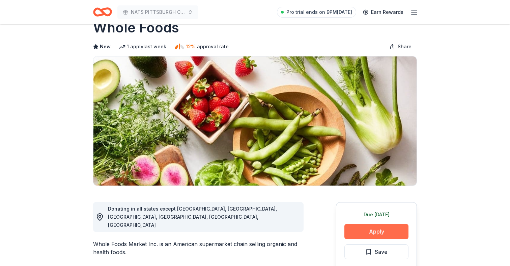
click at [368, 231] on button "Apply" at bounding box center [377, 231] width 64 height 15
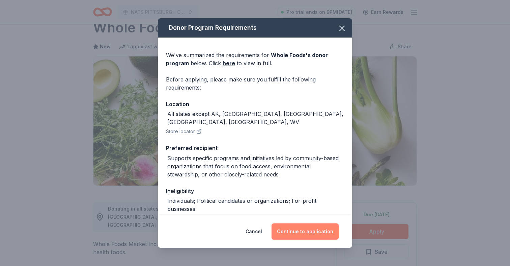
click at [301, 233] on button "Continue to application" at bounding box center [305, 231] width 67 height 16
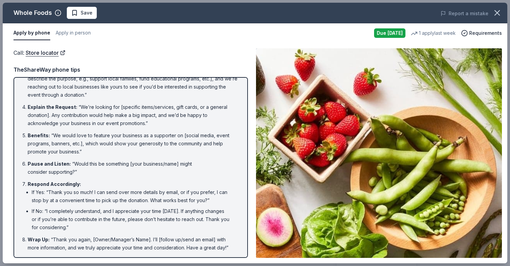
scroll to position [0, 0]
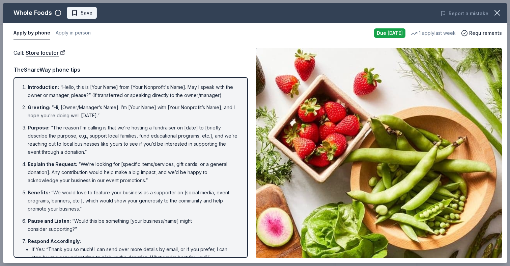
click at [81, 15] on span "Save" at bounding box center [87, 13] width 12 height 8
click at [60, 14] on circle "button" at bounding box center [58, 13] width 6 height 6
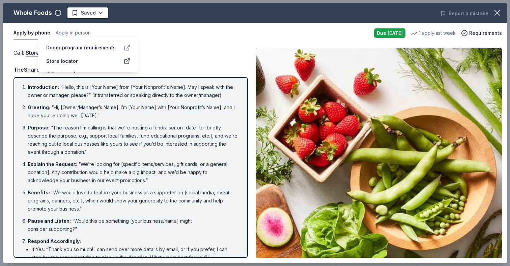
click at [125, 44] on icon at bounding box center [127, 47] width 7 height 7
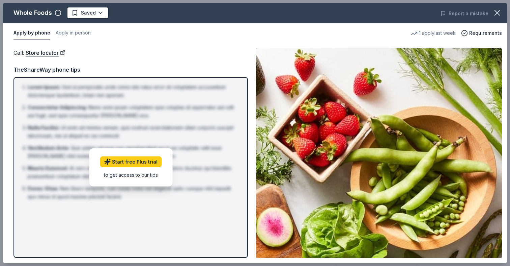
click at [154, 65] on div "Call : Store locator TheShareWay phone tips Lorem Ipsum : Sed ut perspiciatis u…" at bounding box center [130, 152] width 235 height 209
click at [131, 161] on link "Start free Plus trial" at bounding box center [131, 161] width 62 height 11
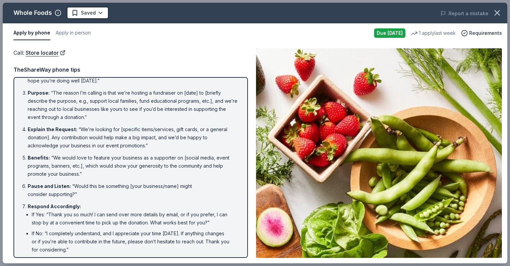
scroll to position [57, 0]
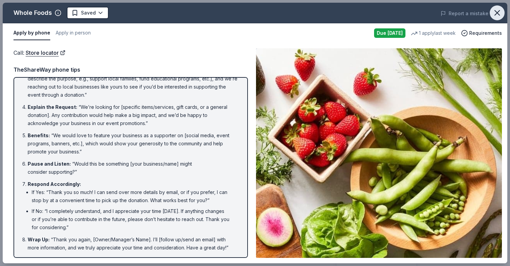
click at [503, 15] on button "button" at bounding box center [497, 12] width 15 height 15
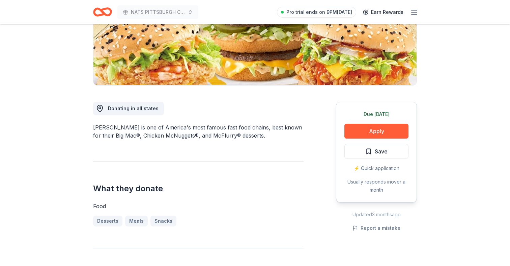
scroll to position [159, 0]
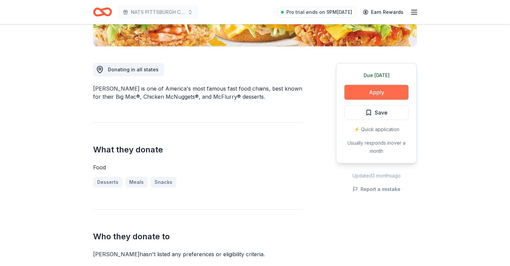
click at [362, 95] on button "Apply" at bounding box center [377, 92] width 64 height 15
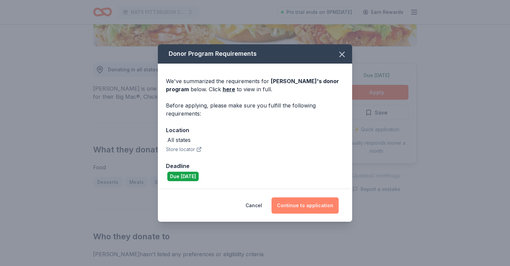
click at [301, 209] on button "Continue to application" at bounding box center [305, 205] width 67 height 16
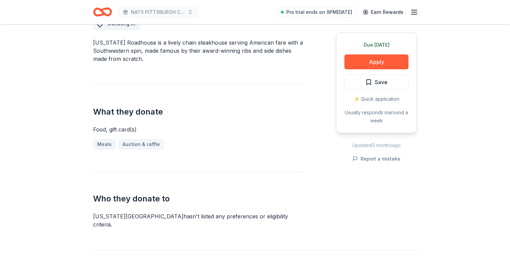
scroll to position [199, 0]
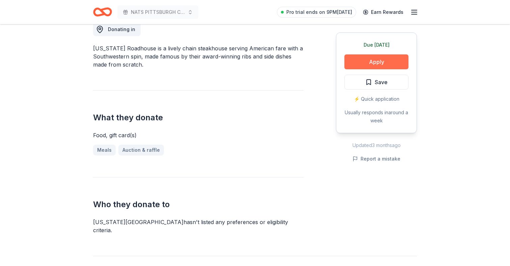
click at [371, 59] on button "Apply" at bounding box center [377, 61] width 64 height 15
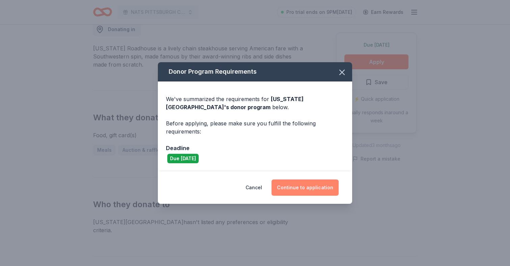
click at [306, 186] on button "Continue to application" at bounding box center [305, 187] width 67 height 16
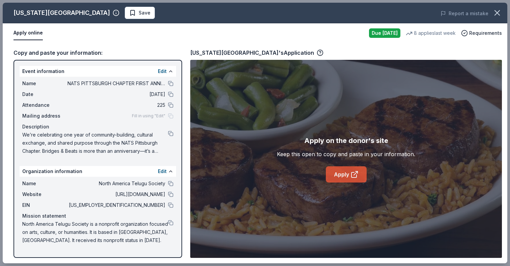
click at [350, 179] on link "Apply" at bounding box center [346, 174] width 41 height 16
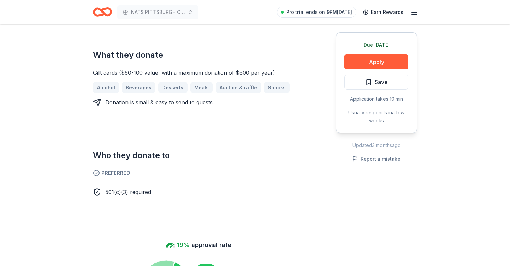
scroll to position [237, 0]
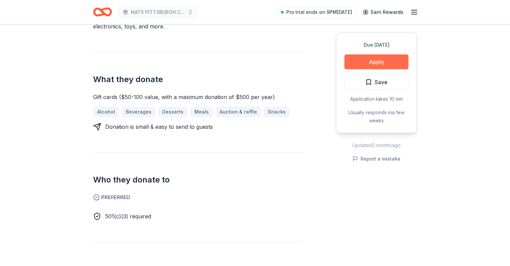
click at [368, 61] on button "Apply" at bounding box center [377, 61] width 64 height 15
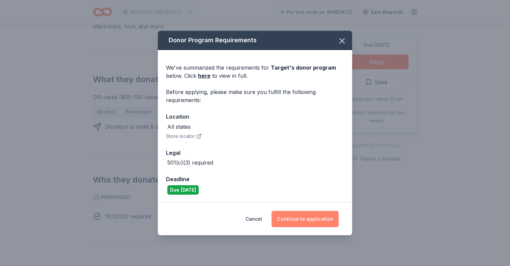
click at [290, 221] on button "Continue to application" at bounding box center [305, 219] width 67 height 16
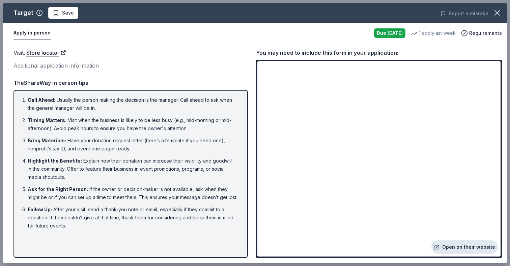
click at [450, 248] on link "Open on their website" at bounding box center [465, 246] width 66 height 13
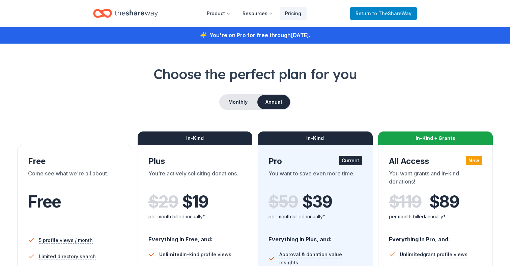
click at [383, 16] on span "to TheShareWay" at bounding box center [392, 13] width 39 height 6
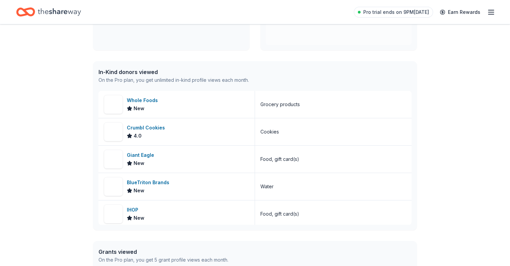
scroll to position [143, 0]
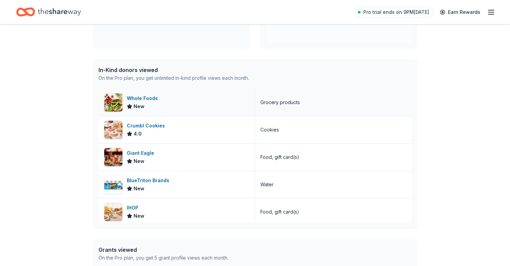
click at [148, 99] on div "Whole Foods" at bounding box center [144, 98] width 34 height 8
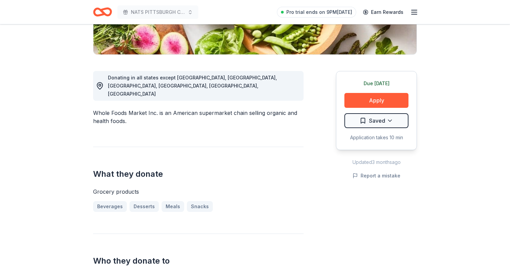
scroll to position [155, 0]
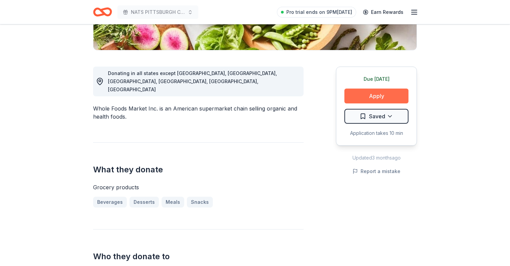
click at [374, 100] on button "Apply" at bounding box center [377, 95] width 64 height 15
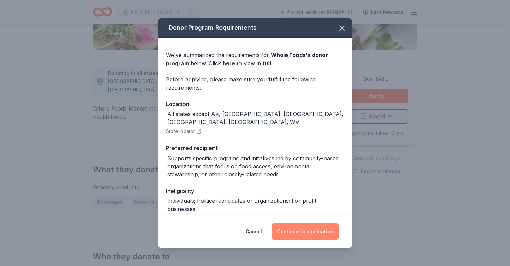
click at [315, 232] on button "Continue to application" at bounding box center [305, 231] width 67 height 16
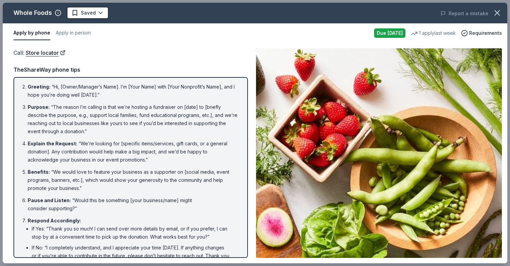
scroll to position [0, 0]
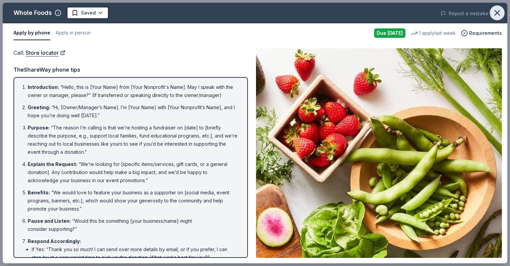
click at [495, 11] on icon "button" at bounding box center [497, 12] width 5 height 5
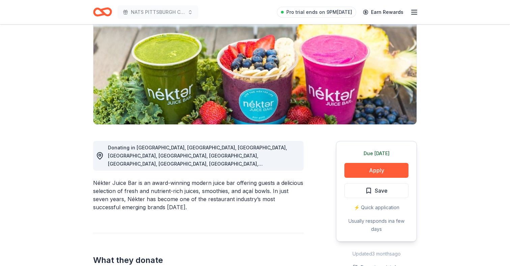
scroll to position [120, 0]
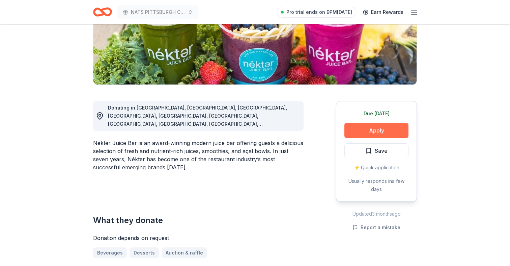
click at [354, 131] on button "Apply" at bounding box center [377, 130] width 64 height 15
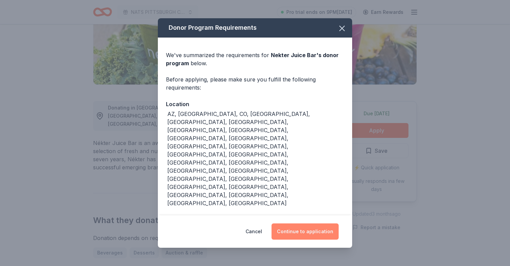
click at [304, 223] on button "Continue to application" at bounding box center [305, 231] width 67 height 16
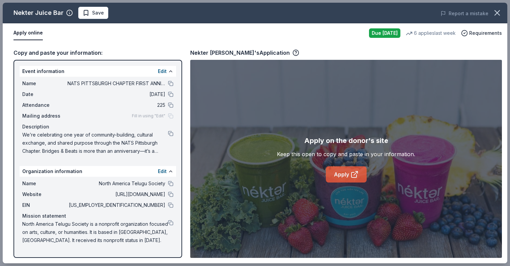
click at [339, 172] on link "Apply" at bounding box center [346, 174] width 41 height 16
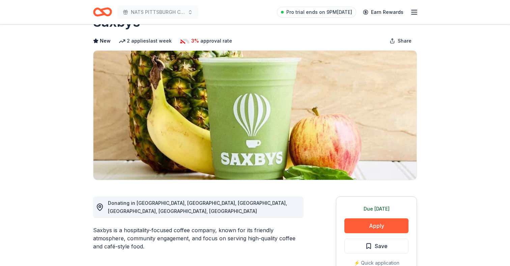
scroll to position [14, 0]
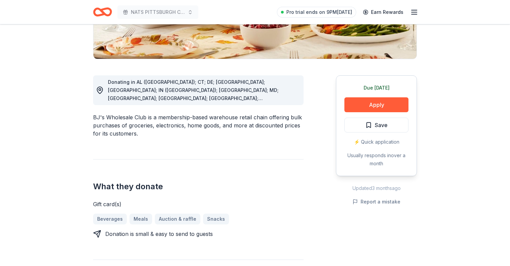
scroll to position [146, 0]
click at [358, 102] on button "Apply" at bounding box center [377, 105] width 64 height 15
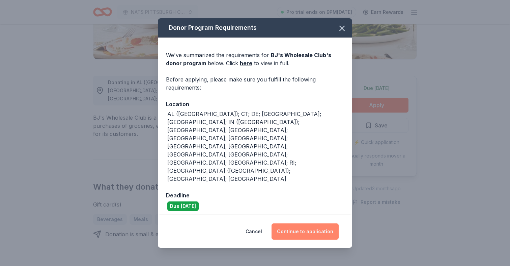
click at [303, 223] on button "Continue to application" at bounding box center [305, 231] width 67 height 16
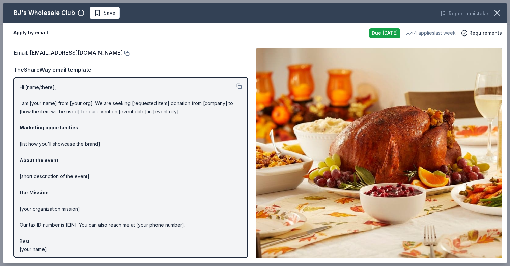
scroll to position [2, 0]
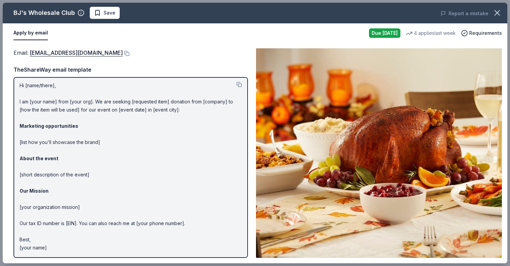
drag, startPoint x: 66, startPoint y: 246, endPoint x: 26, endPoint y: 90, distance: 160.6
click at [26, 90] on p "Hi [name/there], I am [your name] from [your org]. We are seeking [requested it…" at bounding box center [131, 166] width 222 height 170
click at [239, 85] on button at bounding box center [239, 84] width 5 height 5
click at [91, 55] on div "Email : community@bjs.com" at bounding box center [130, 52] width 235 height 9
click at [123, 52] on button at bounding box center [126, 53] width 7 height 5
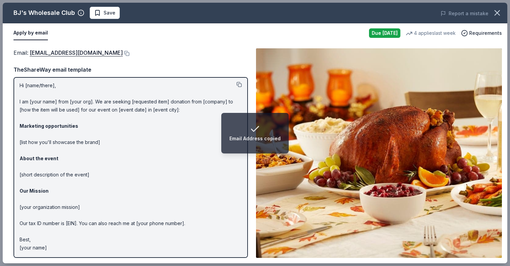
click at [239, 85] on button at bounding box center [239, 84] width 5 height 5
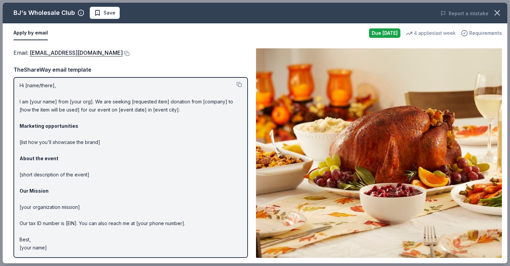
click at [488, 33] on span "Requirements" at bounding box center [485, 33] width 33 height 8
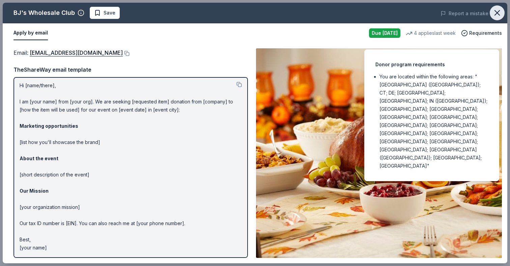
click at [498, 14] on icon "button" at bounding box center [497, 12] width 5 height 5
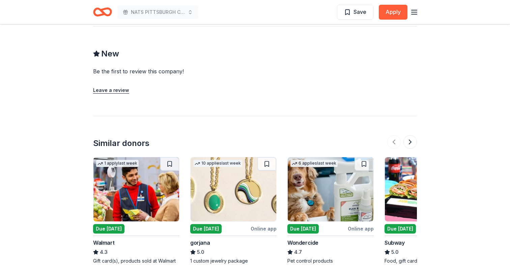
scroll to position [622, 0]
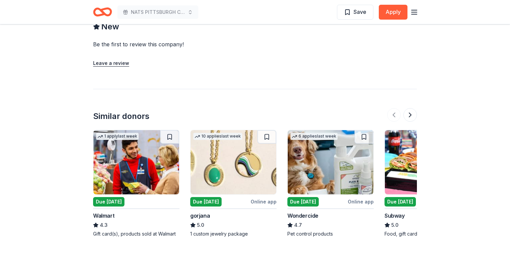
click at [401, 158] on img at bounding box center [428, 162] width 86 height 64
click at [141, 166] on img at bounding box center [136, 162] width 86 height 64
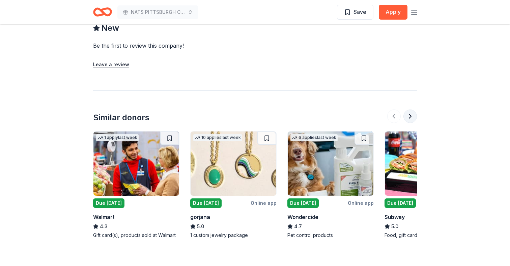
click at [410, 109] on button at bounding box center [410, 115] width 13 height 13
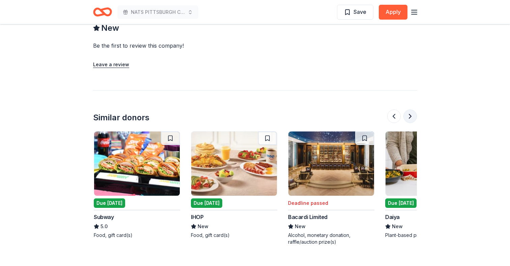
scroll to position [0, 292]
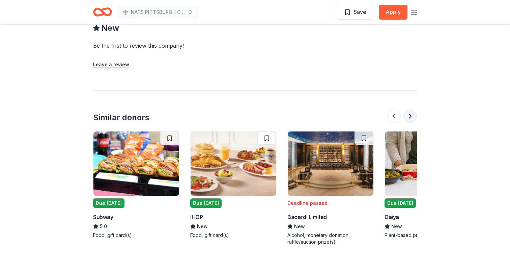
click at [410, 109] on button at bounding box center [410, 115] width 13 height 13
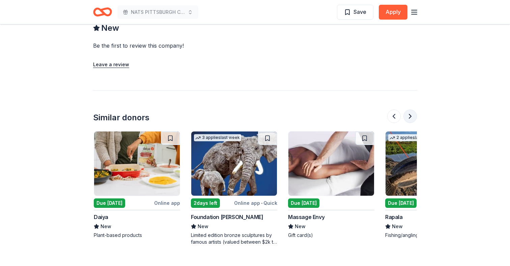
scroll to position [0, 583]
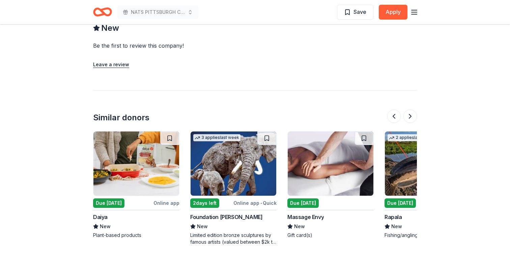
click at [340, 156] on img at bounding box center [331, 163] width 86 height 64
click at [411, 109] on button at bounding box center [410, 115] width 13 height 13
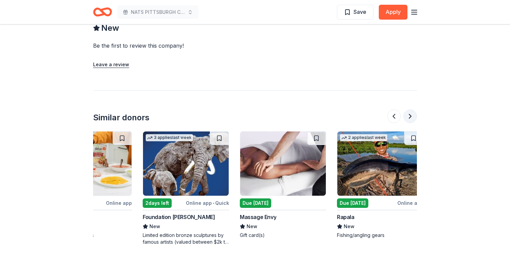
scroll to position [0, 637]
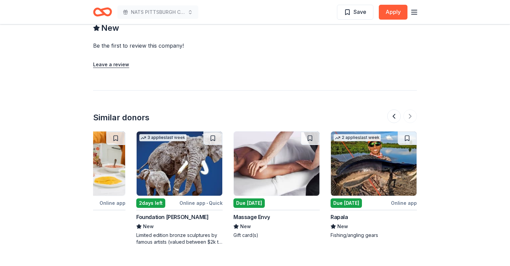
click at [378, 166] on img at bounding box center [374, 163] width 86 height 64
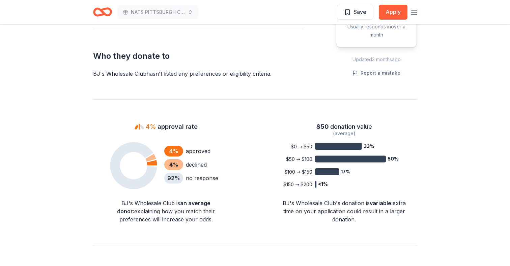
scroll to position [181, 0]
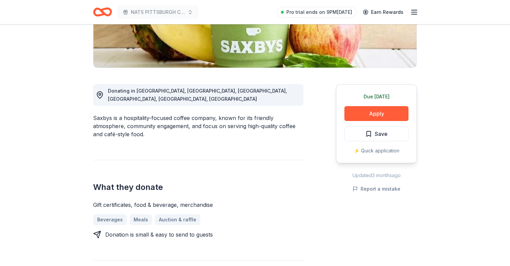
scroll to position [139, 0]
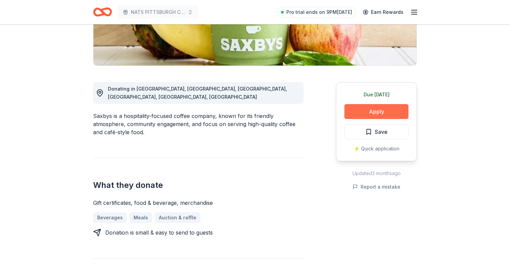
click at [363, 114] on button "Apply" at bounding box center [377, 111] width 64 height 15
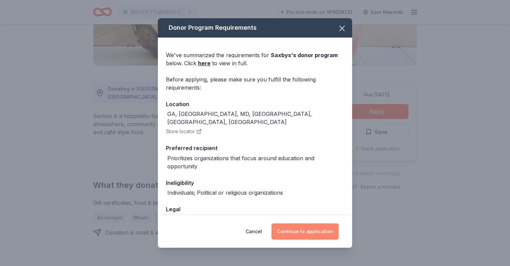
click at [295, 227] on button "Continue to application" at bounding box center [305, 231] width 67 height 16
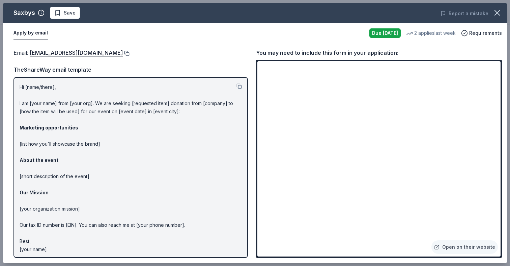
click at [123, 53] on button at bounding box center [126, 53] width 7 height 5
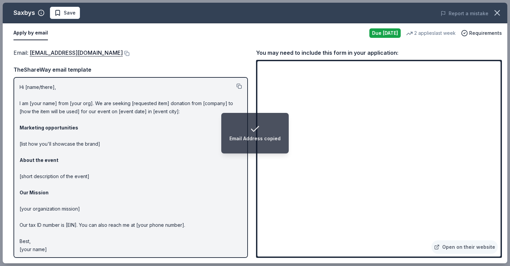
click at [239, 85] on button at bounding box center [239, 85] width 5 height 5
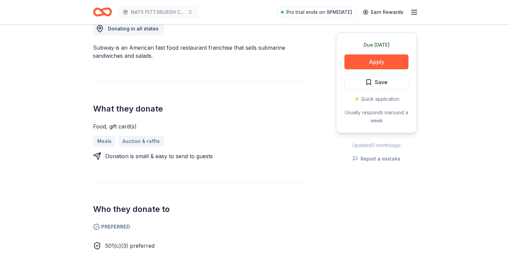
scroll to position [206, 0]
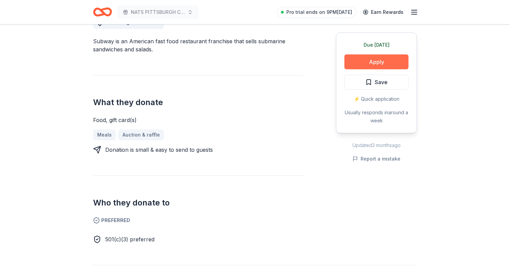
click at [365, 60] on button "Apply" at bounding box center [377, 61] width 64 height 15
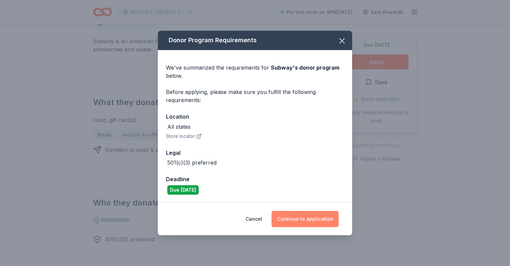
click at [312, 219] on button "Continue to application" at bounding box center [305, 219] width 67 height 16
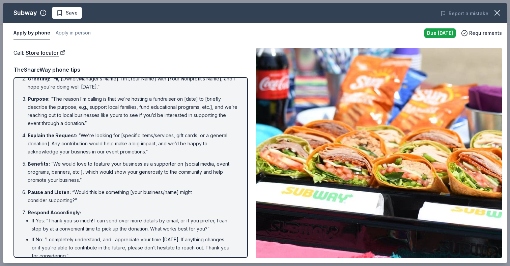
scroll to position [0, 0]
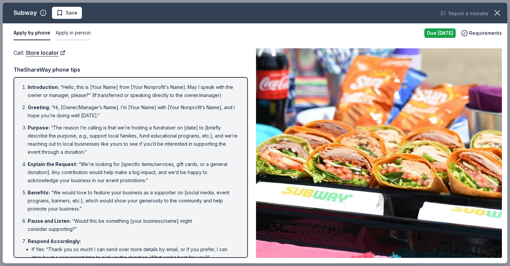
click at [73, 34] on button "Apply in person" at bounding box center [73, 33] width 35 height 14
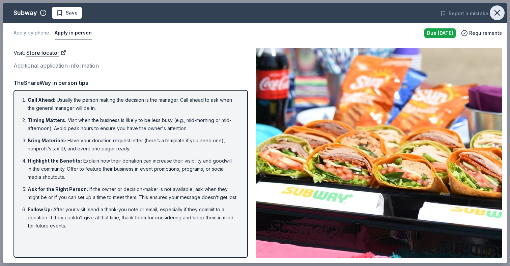
click at [499, 15] on icon "button" at bounding box center [497, 12] width 5 height 5
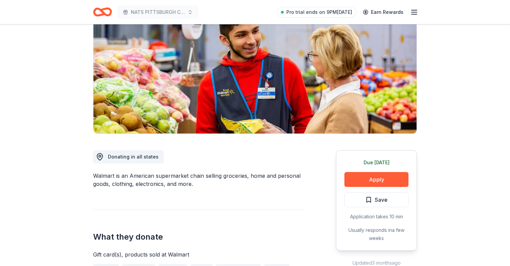
scroll to position [130, 0]
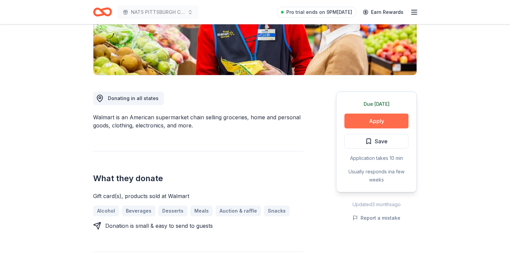
click at [361, 116] on button "Apply" at bounding box center [377, 120] width 64 height 15
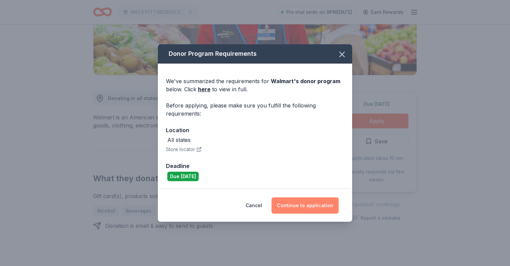
click at [298, 206] on button "Continue to application" at bounding box center [305, 205] width 67 height 16
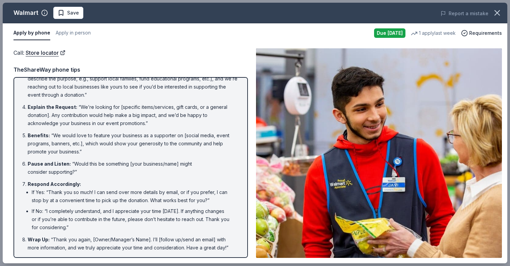
scroll to position [0, 0]
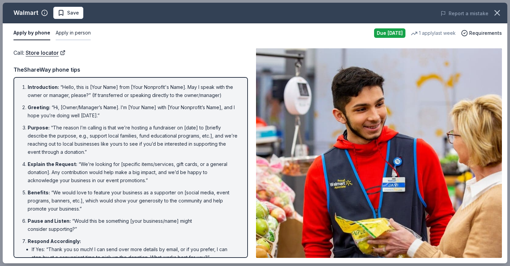
click at [75, 30] on button "Apply in person" at bounding box center [73, 33] width 35 height 14
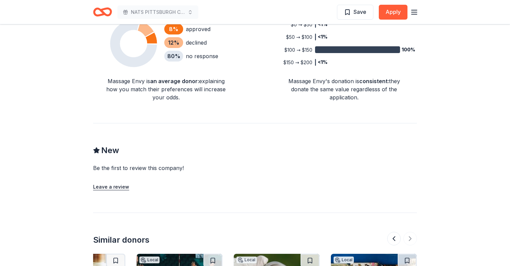
scroll to position [464, 0]
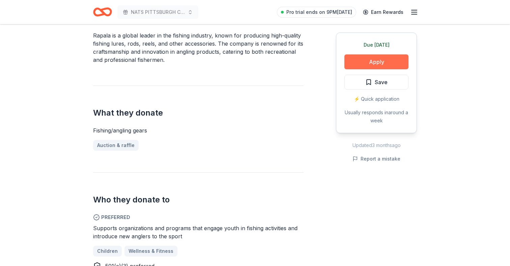
scroll to position [205, 0]
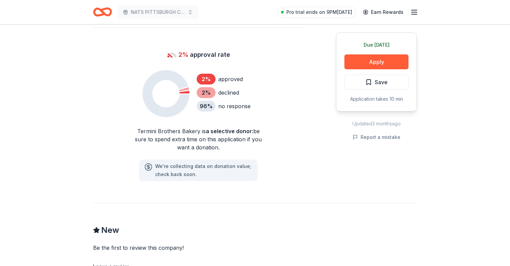
scroll to position [456, 0]
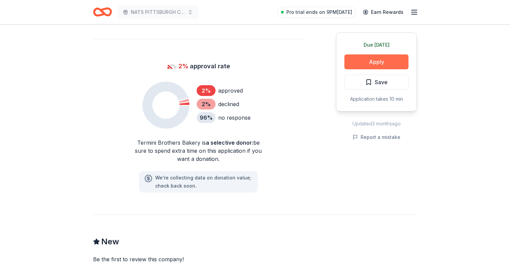
click at [362, 64] on button "Apply" at bounding box center [377, 61] width 64 height 15
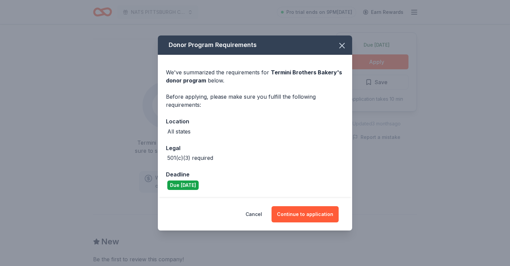
click at [321, 223] on div "Cancel Continue to application" at bounding box center [255, 214] width 194 height 32
click at [319, 211] on button "Continue to application" at bounding box center [305, 214] width 67 height 16
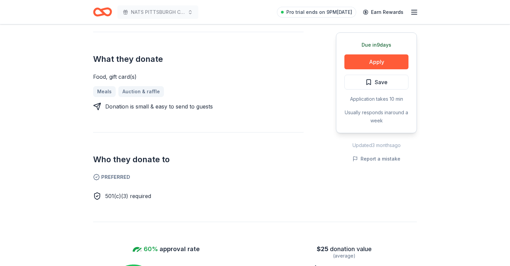
scroll to position [254, 0]
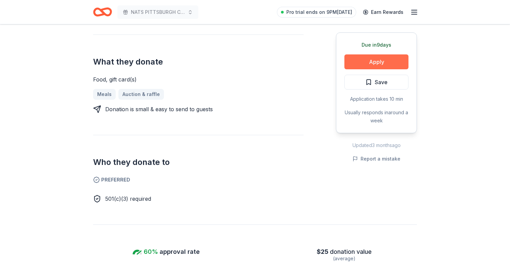
click at [356, 64] on button "Apply" at bounding box center [377, 61] width 64 height 15
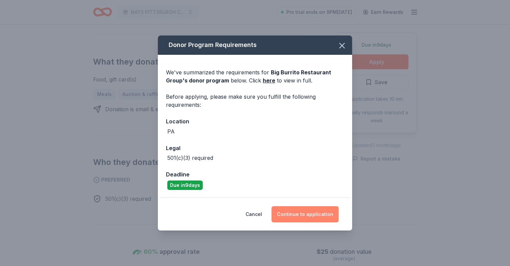
click at [290, 221] on button "Continue to application" at bounding box center [305, 214] width 67 height 16
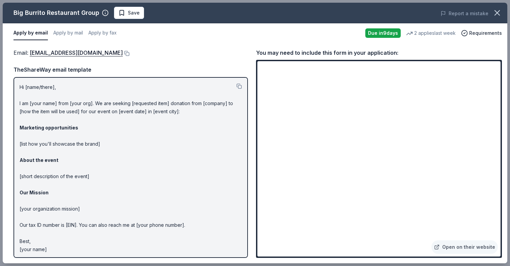
scroll to position [2, 0]
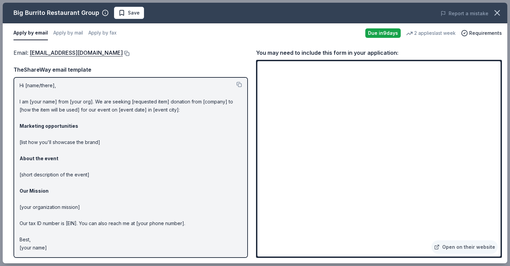
click at [123, 53] on button at bounding box center [126, 53] width 7 height 5
click at [240, 85] on button at bounding box center [239, 84] width 5 height 5
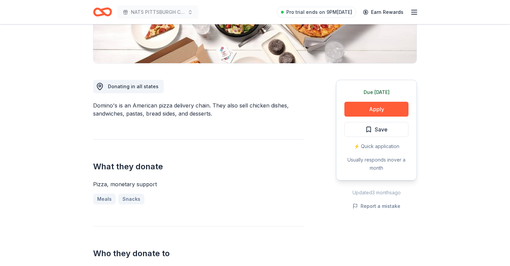
scroll to position [149, 0]
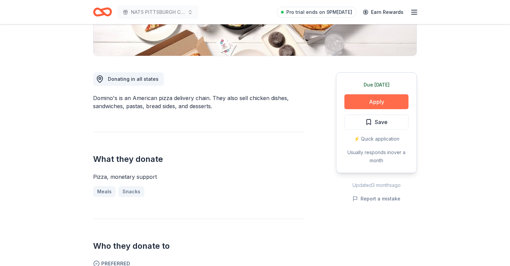
click at [361, 105] on button "Apply" at bounding box center [377, 101] width 64 height 15
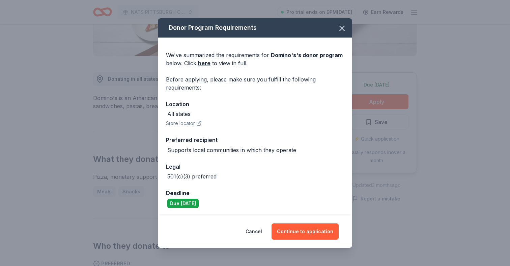
scroll to position [1, 0]
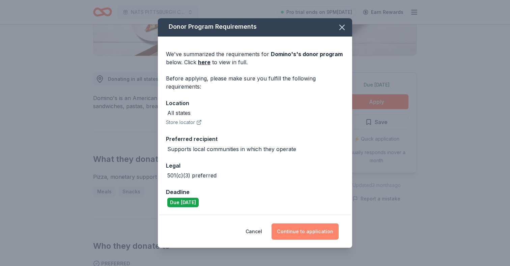
click at [301, 226] on button "Continue to application" at bounding box center [305, 231] width 67 height 16
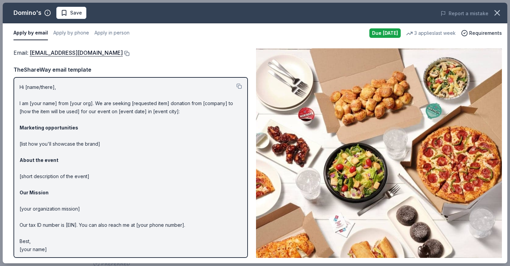
click at [123, 54] on button at bounding box center [126, 53] width 7 height 5
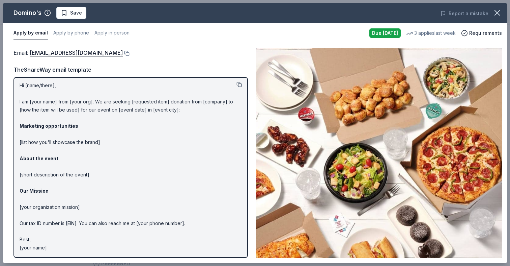
click at [239, 84] on button at bounding box center [239, 84] width 5 height 5
click at [495, 15] on icon "button" at bounding box center [497, 12] width 9 height 9
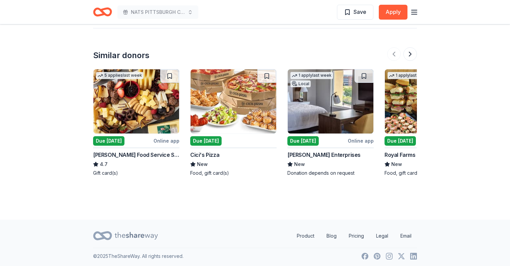
scroll to position [653, 0]
click at [150, 115] on img at bounding box center [136, 101] width 86 height 64
click at [410, 53] on button at bounding box center [410, 53] width 13 height 13
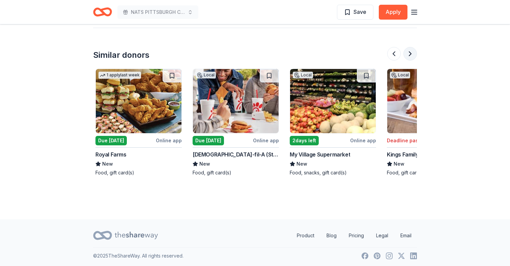
scroll to position [0, 292]
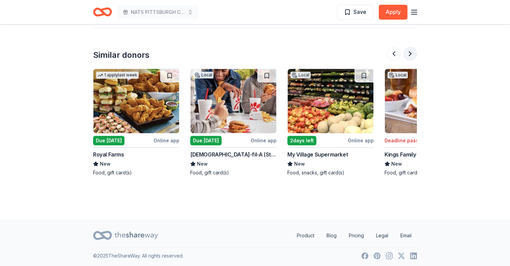
click at [410, 53] on button at bounding box center [410, 53] width 13 height 13
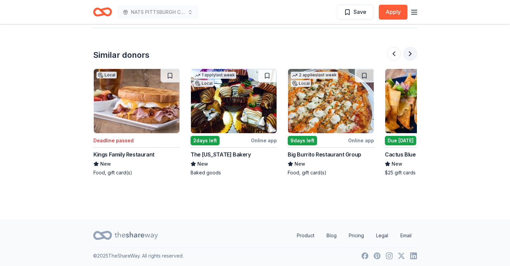
scroll to position [0, 583]
click at [410, 53] on button at bounding box center [410, 53] width 13 height 13
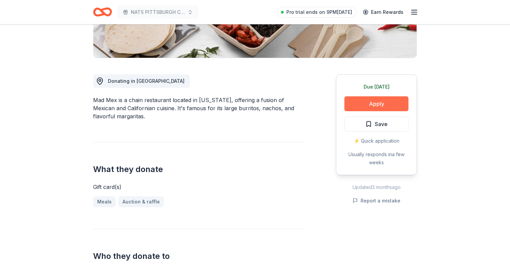
scroll to position [148, 0]
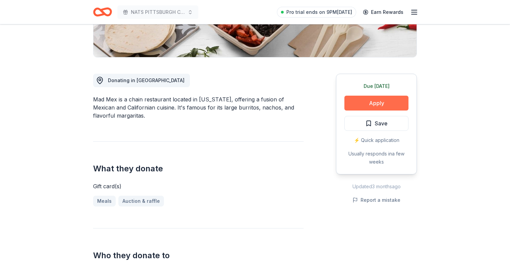
click at [366, 106] on button "Apply" at bounding box center [377, 103] width 64 height 15
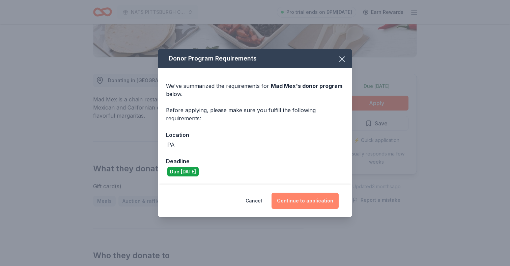
click at [298, 202] on button "Continue to application" at bounding box center [305, 200] width 67 height 16
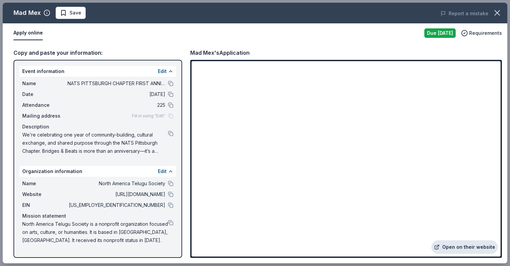
click at [471, 244] on link "Open on their website" at bounding box center [465, 246] width 66 height 13
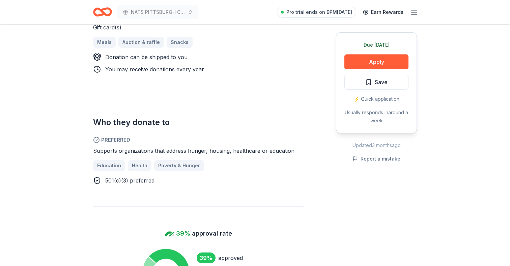
scroll to position [283, 0]
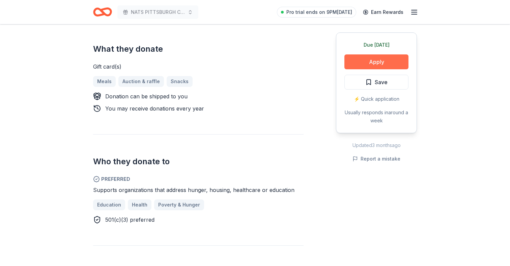
click at [362, 65] on button "Apply" at bounding box center [377, 61] width 64 height 15
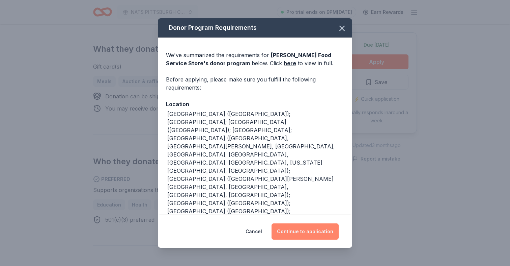
click at [301, 231] on button "Continue to application" at bounding box center [305, 231] width 67 height 16
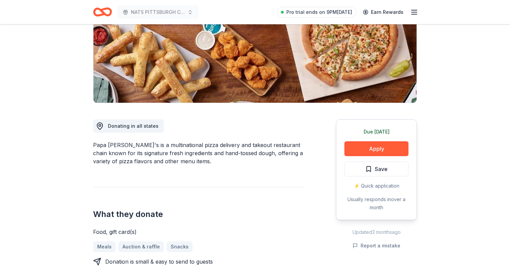
scroll to position [111, 0]
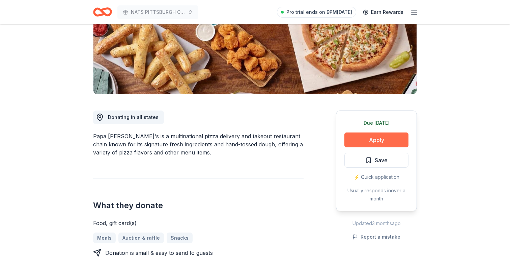
click at [363, 139] on button "Apply" at bounding box center [377, 139] width 64 height 15
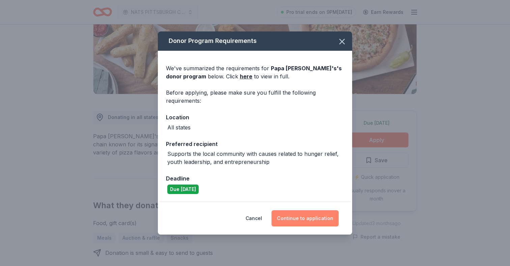
click at [297, 216] on button "Continue to application" at bounding box center [305, 218] width 67 height 16
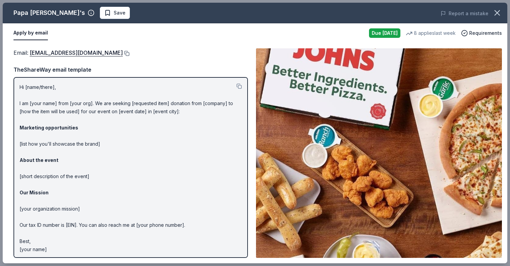
click at [123, 52] on button at bounding box center [126, 53] width 7 height 5
click at [238, 86] on button at bounding box center [239, 85] width 5 height 5
